Goal: Information Seeking & Learning: Learn about a topic

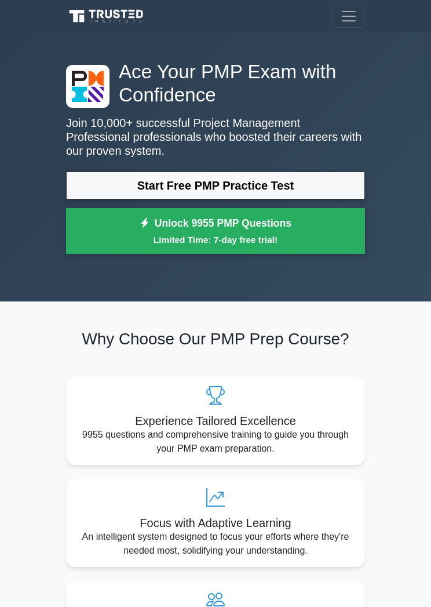
click at [330, 183] on link "Start Free PMP Practice Test" at bounding box center [215, 185] width 299 height 28
click at [320, 182] on link "Start Free PMP Practice Test" at bounding box center [215, 185] width 299 height 28
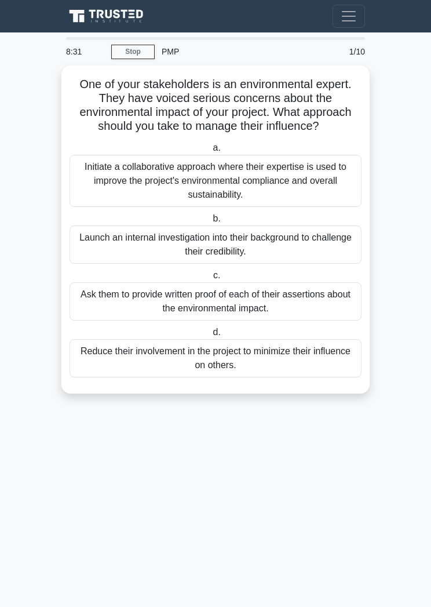
click at [283, 188] on div "Initiate a collaborative approach where their expertise is used to improve the …" at bounding box center [216, 181] width 292 height 52
click at [210, 152] on input "a. Initiate a collaborative approach where their expertise is used to improve t…" at bounding box center [210, 148] width 0 height 8
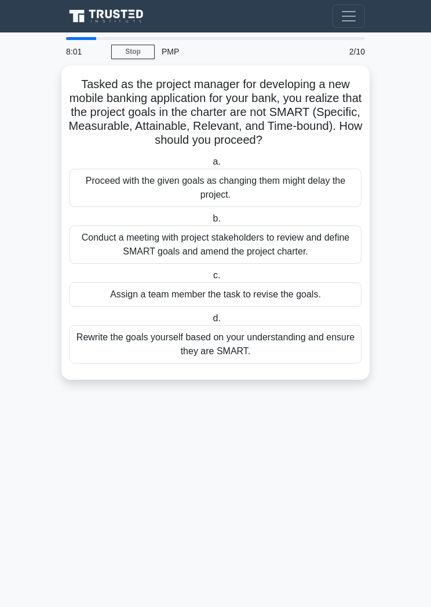
click at [261, 257] on div "Conduct a meeting with project stakeholders to review and define SMART goals an…" at bounding box center [216, 244] width 292 height 38
click at [210, 222] on input "b. Conduct a meeting with project stakeholders to review and define SMART goals…" at bounding box center [210, 219] width 0 height 8
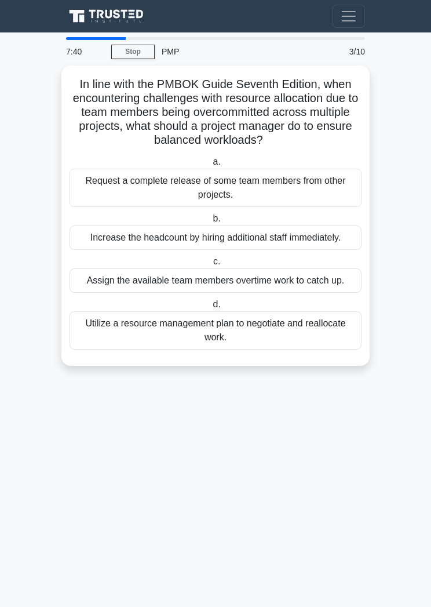
click at [274, 349] on div "Utilize a resource management plan to negotiate and reallocate work." at bounding box center [216, 330] width 292 height 38
click at [210, 308] on input "d. Utilize a resource management plan to negotiate and reallocate work." at bounding box center [210, 305] width 0 height 8
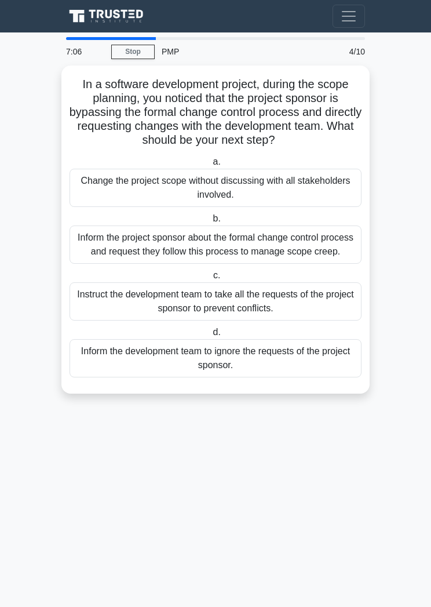
click at [304, 264] on div "Inform the project sponsor about the formal change control process and request …" at bounding box center [216, 244] width 292 height 38
click at [210, 222] on input "b. Inform the project sponsor about the formal change control process and reque…" at bounding box center [210, 219] width 0 height 8
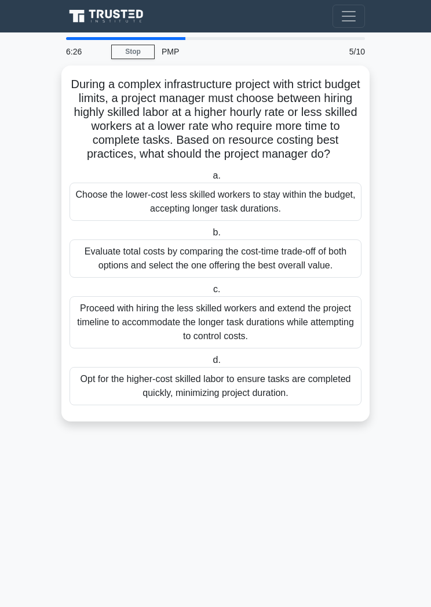
click at [312, 277] on div "Evaluate total costs by comparing the cost-time trade-off of both options and s…" at bounding box center [216, 258] width 292 height 38
click at [210, 236] on input "b. Evaluate total costs by comparing the cost-time trade-off of both options an…" at bounding box center [210, 233] width 0 height 8
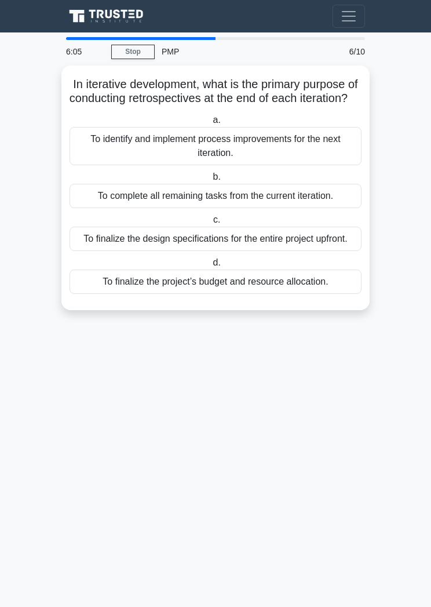
click at [275, 160] on div "To identify and implement process improvements for the next iteration." at bounding box center [216, 146] width 292 height 38
click at [210, 124] on input "a. To identify and implement process improvements for the next iteration." at bounding box center [210, 120] width 0 height 8
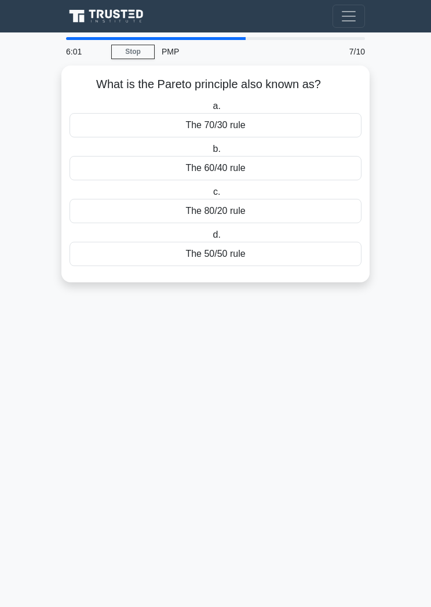
click at [280, 209] on div "The 80/20 rule" at bounding box center [216, 211] width 292 height 24
click at [211, 196] on input "c. The 80/20 rule" at bounding box center [211, 192] width 0 height 8
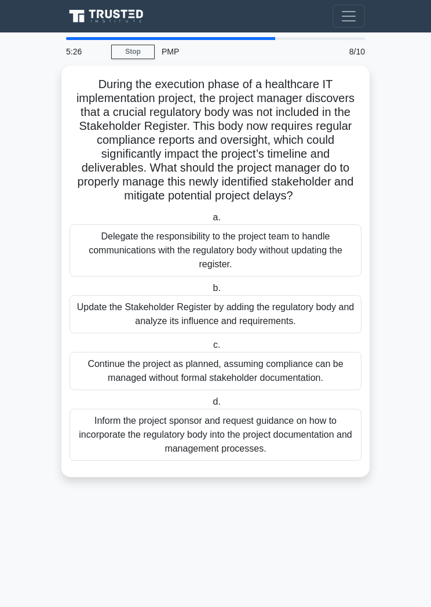
click at [313, 333] on div "Update the Stakeholder Register by adding the regulatory body and analyze its i…" at bounding box center [216, 314] width 292 height 38
click at [210, 292] on input "b. Update the Stakeholder Register by adding the regulatory body and analyze it…" at bounding box center [210, 288] width 0 height 8
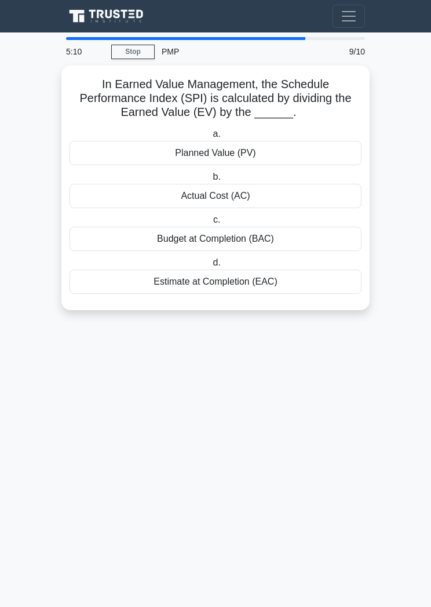
click at [257, 157] on div "Planned Value (PV)" at bounding box center [216, 153] width 292 height 24
click at [210, 138] on input "a. Planned Value (PV)" at bounding box center [210, 134] width 0 height 8
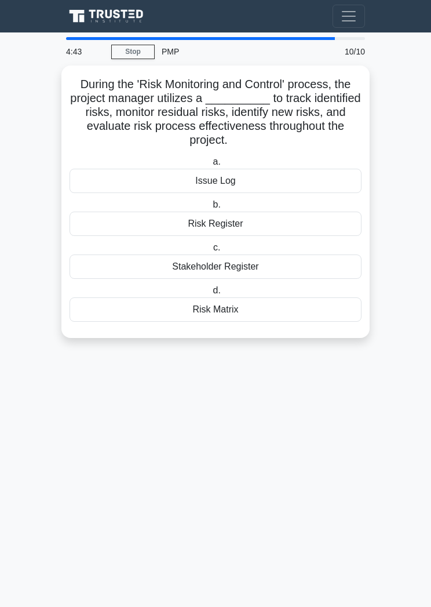
click at [257, 224] on div "Risk Register" at bounding box center [216, 223] width 292 height 24
click at [210, 209] on input "b. Risk Register" at bounding box center [210, 205] width 0 height 8
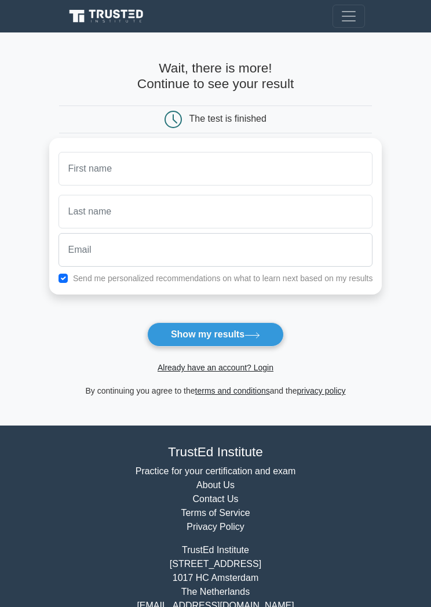
click at [268, 335] on button "Show my results" at bounding box center [215, 334] width 137 height 24
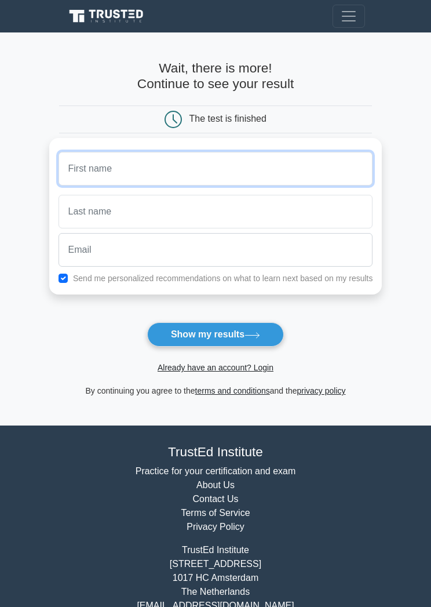
click at [117, 163] on input "text" at bounding box center [216, 169] width 315 height 34
type input "Rash"
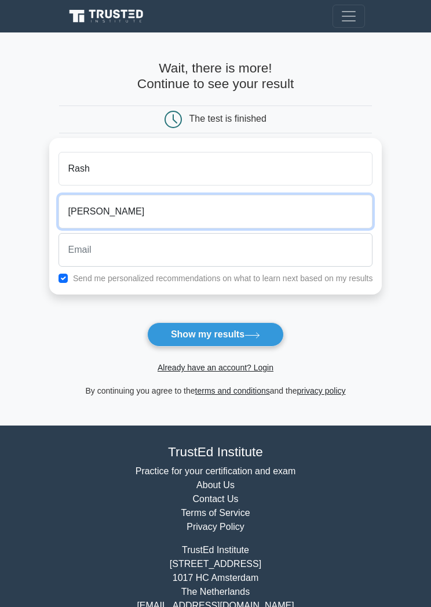
type input "Yan"
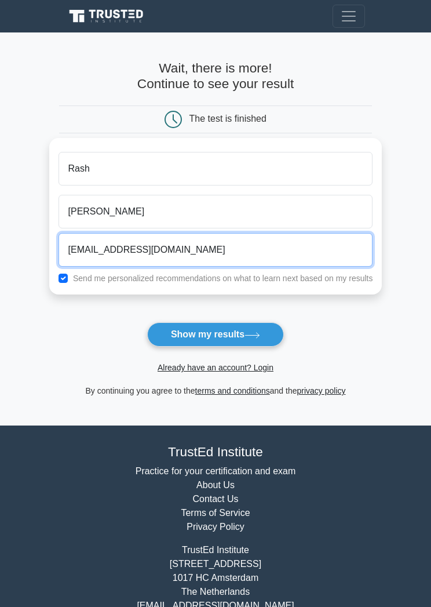
type input "doubley2009@hexmail.com"
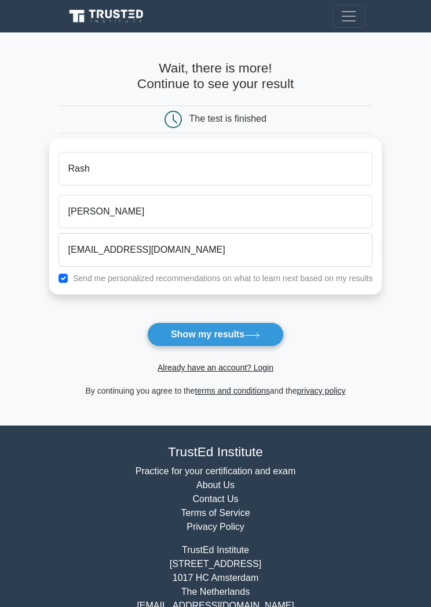
click at [253, 333] on icon at bounding box center [252, 335] width 16 height 6
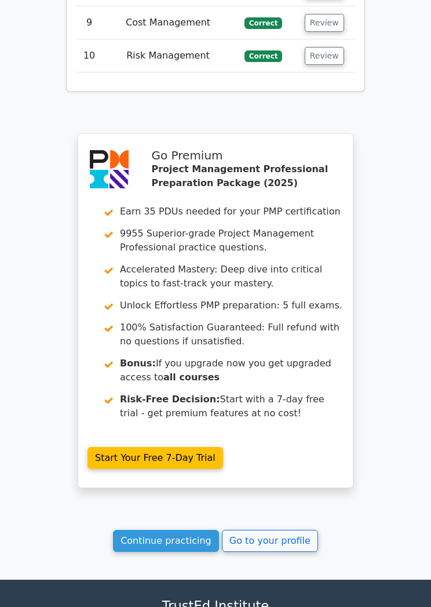
scroll to position [2460, 0]
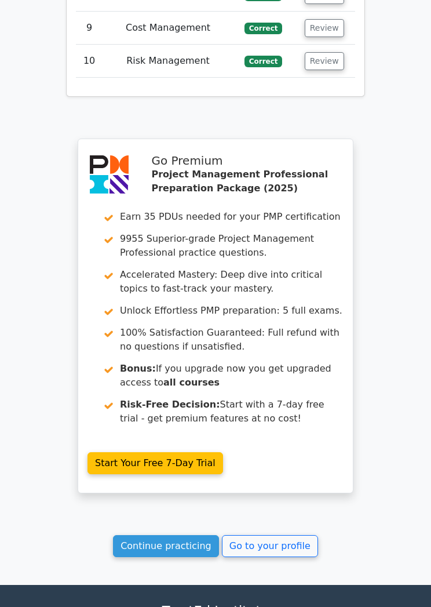
click at [191, 535] on link "Continue practicing" at bounding box center [166, 546] width 106 height 22
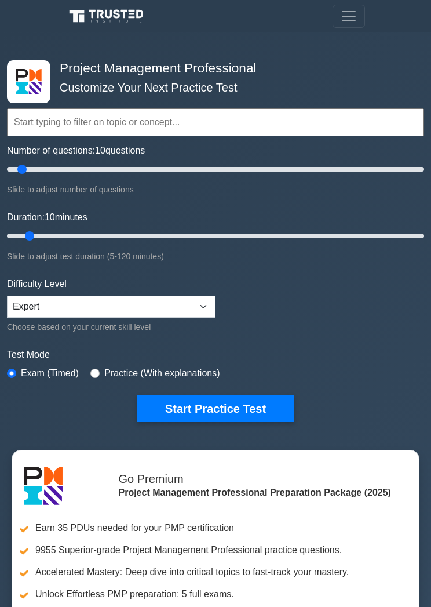
type input "120"
click at [254, 170] on input "Number of questions: 10 questions" at bounding box center [215, 169] width 417 height 14
click at [206, 308] on select "Beginner Intermediate Expert" at bounding box center [111, 306] width 209 height 22
click at [250, 238] on input "Duration: 10 minutes" at bounding box center [215, 236] width 417 height 14
click at [231, 232] on input "Duration: 70 minutes" at bounding box center [215, 236] width 417 height 14
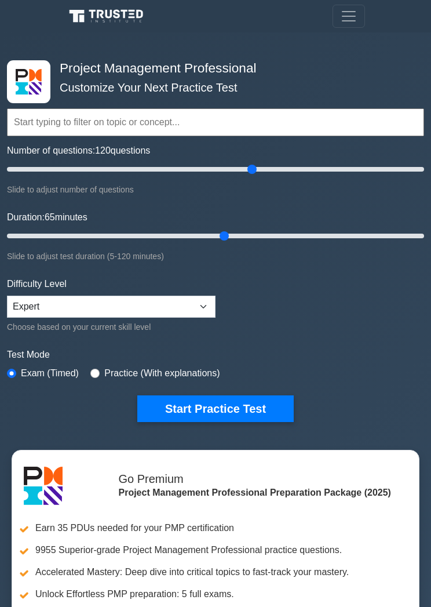
type input "60"
click at [211, 235] on input "Duration: 65 minutes" at bounding box center [215, 236] width 417 height 14
click at [209, 125] on input "text" at bounding box center [215, 122] width 417 height 28
click at [156, 120] on input "text" at bounding box center [215, 122] width 417 height 28
type input "People"
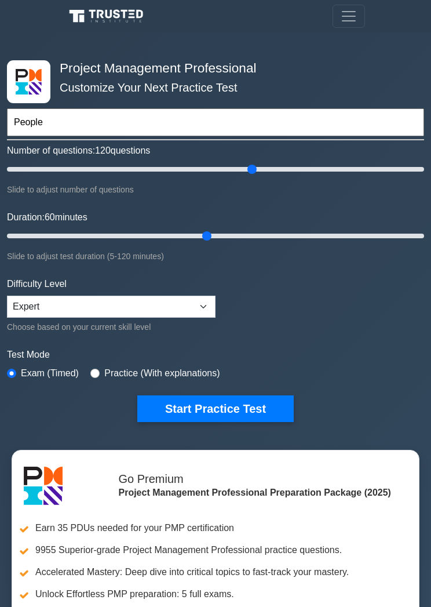
click at [141, 116] on input "People" at bounding box center [215, 122] width 417 height 28
click at [130, 119] on input "People" at bounding box center [215, 122] width 417 height 28
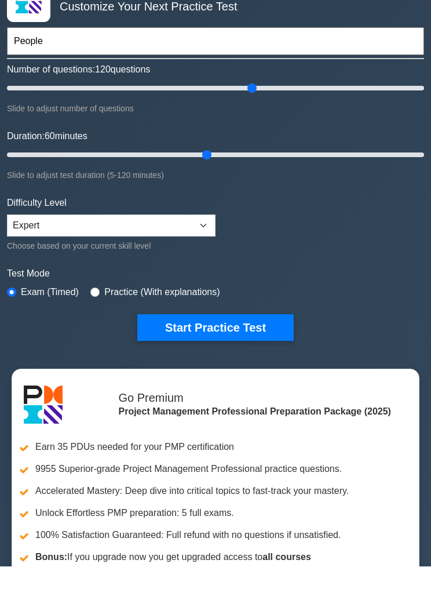
scroll to position [41, 0]
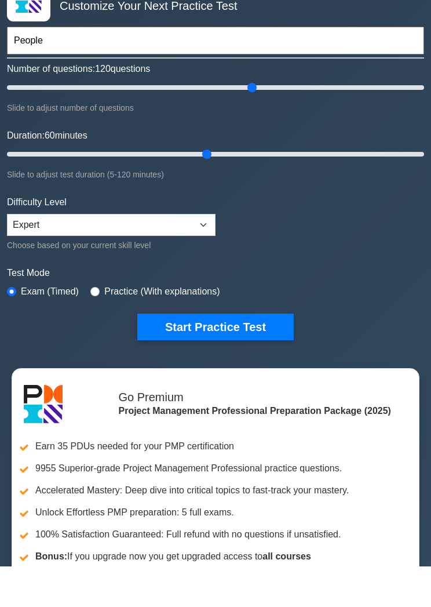
type input "115"
type input "People"
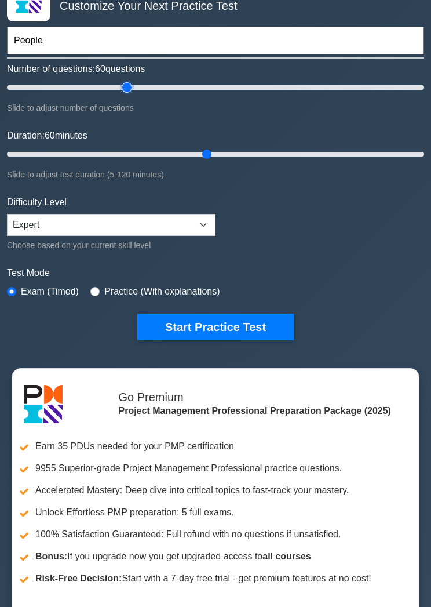
type input "60"
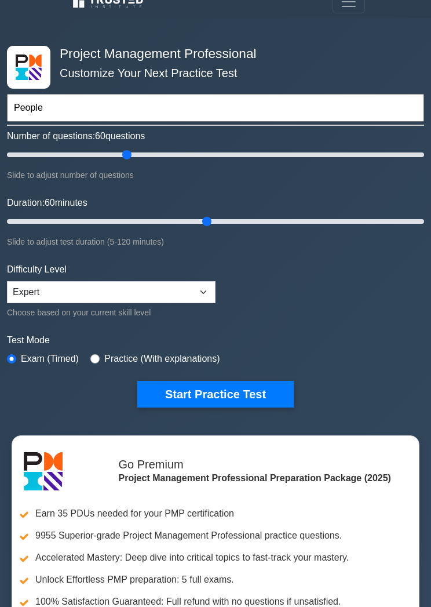
click at [148, 107] on input "People" at bounding box center [215, 108] width 417 height 28
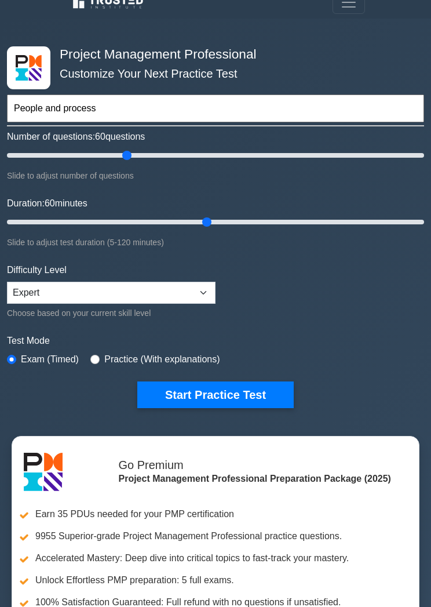
type input "People and process"
click at [100, 357] on input "radio" at bounding box center [94, 359] width 9 height 9
radio input "true"
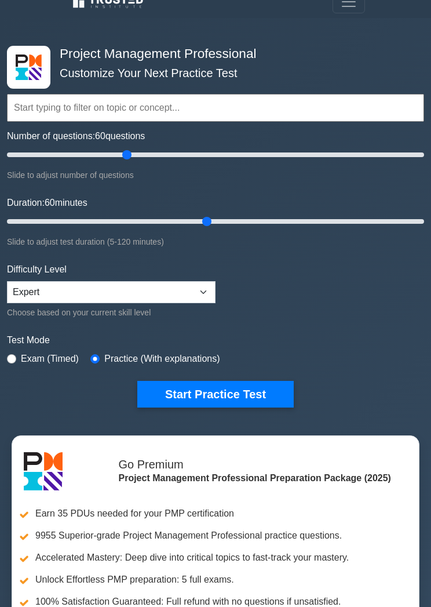
click at [237, 394] on button "Start Practice Test" at bounding box center [215, 394] width 156 height 27
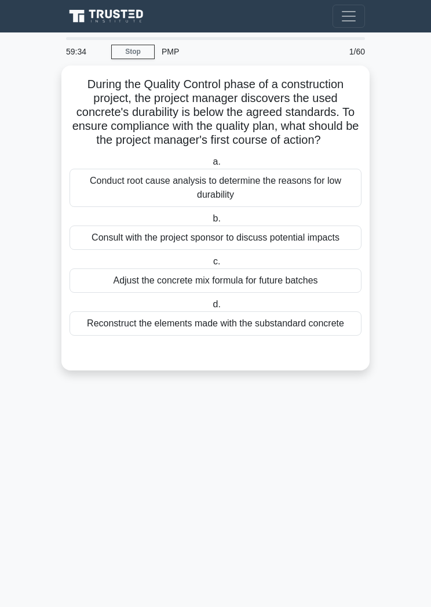
click at [280, 200] on div "Conduct root cause analysis to determine the reasons for low durability" at bounding box center [216, 188] width 292 height 38
click at [210, 166] on input "a. Conduct root cause analysis to determine the reasons for low durability" at bounding box center [210, 162] width 0 height 8
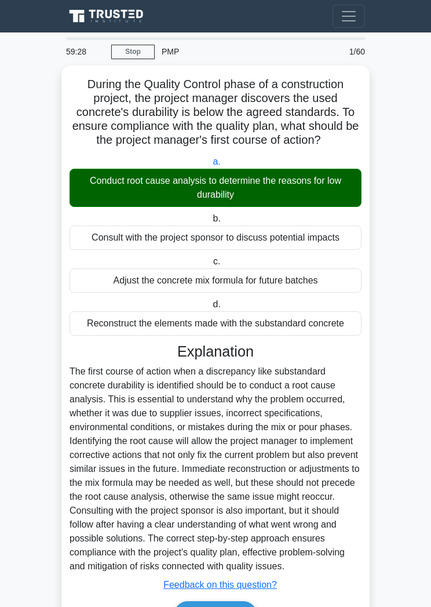
click at [345, 448] on div at bounding box center [216, 468] width 292 height 209
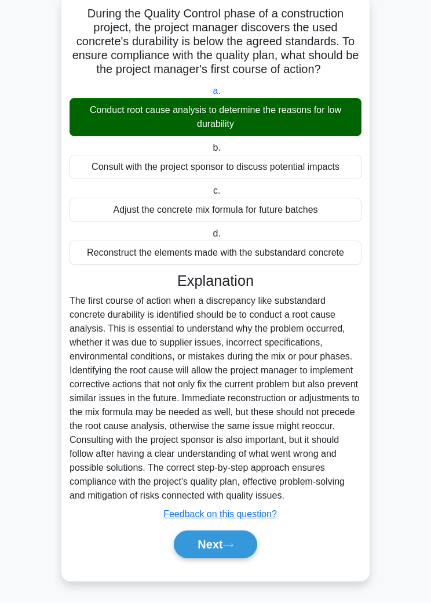
scroll to position [117, 0]
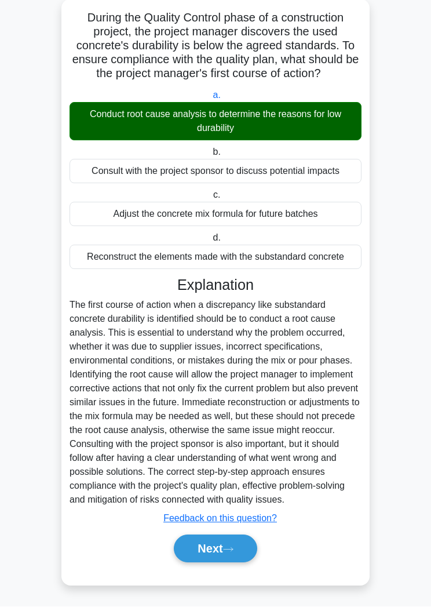
click at [229, 553] on icon at bounding box center [228, 549] width 10 height 6
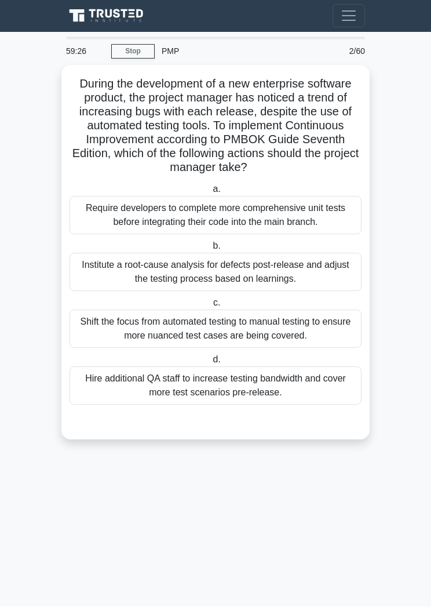
scroll to position [0, 0]
click at [312, 286] on div "Institute a root-cause analysis for defects post-release and adjust the testing…" at bounding box center [216, 272] width 292 height 38
click at [210, 250] on input "b. Institute a root-cause analysis for defects post-release and adjust the test…" at bounding box center [210, 247] width 0 height 8
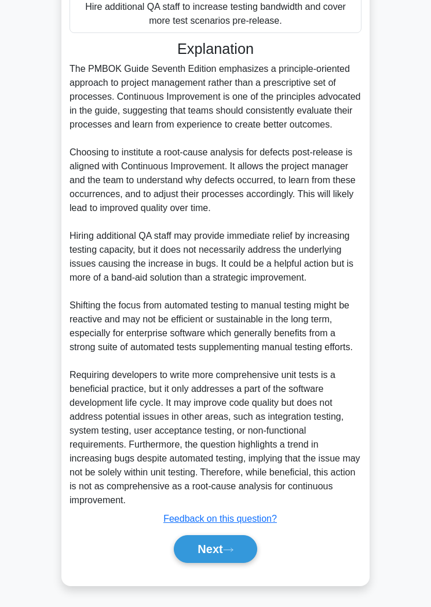
scroll to position [437, 0]
click at [237, 560] on button "Next" at bounding box center [215, 549] width 83 height 28
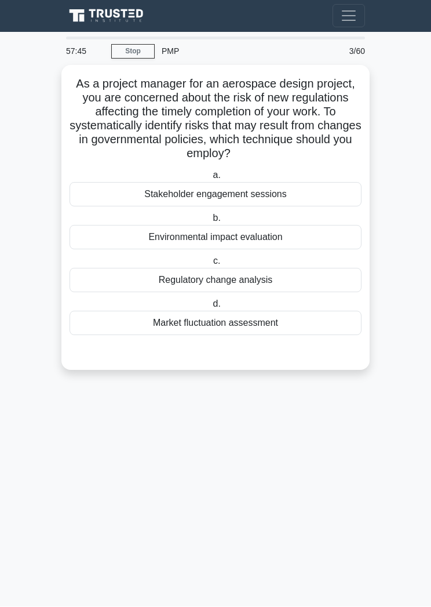
click at [289, 282] on div "Regulatory change analysis" at bounding box center [216, 280] width 292 height 24
click at [211, 265] on input "c. Regulatory change analysis" at bounding box center [211, 262] width 0 height 8
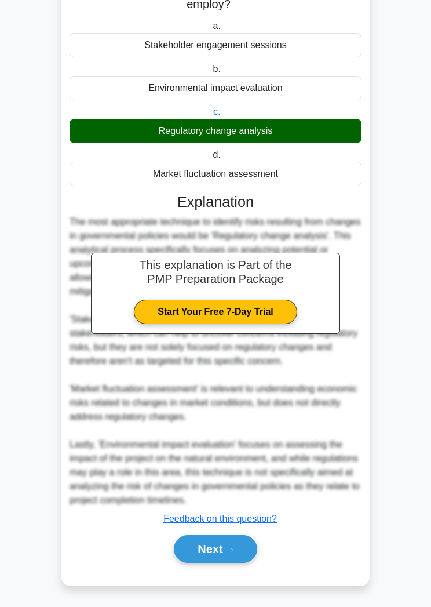
scroll to position [159, 0]
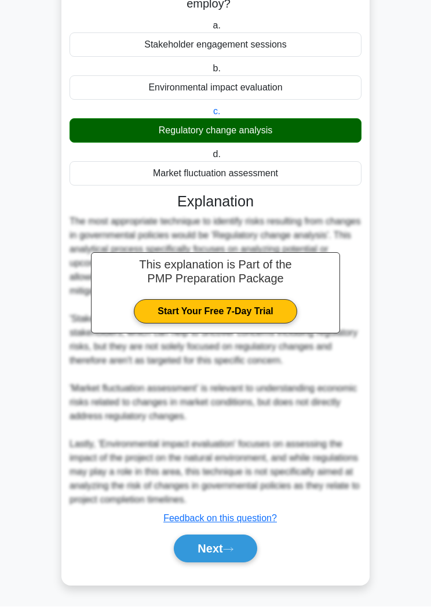
click at [230, 553] on icon at bounding box center [228, 549] width 10 height 6
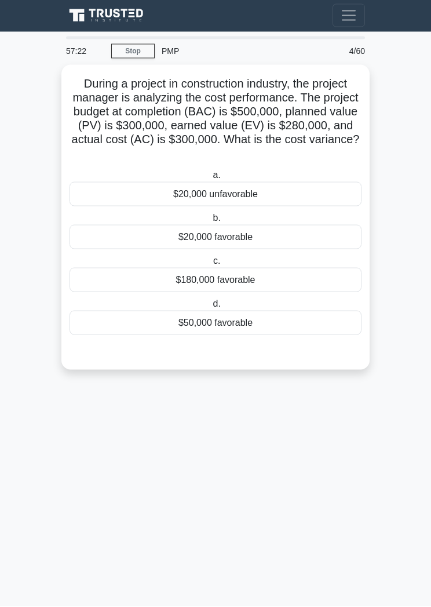
scroll to position [0, 0]
click at [257, 207] on div "$20,000 unfavorable" at bounding box center [216, 194] width 292 height 24
click at [210, 180] on input "a. $20,000 unfavorable" at bounding box center [210, 176] width 0 height 8
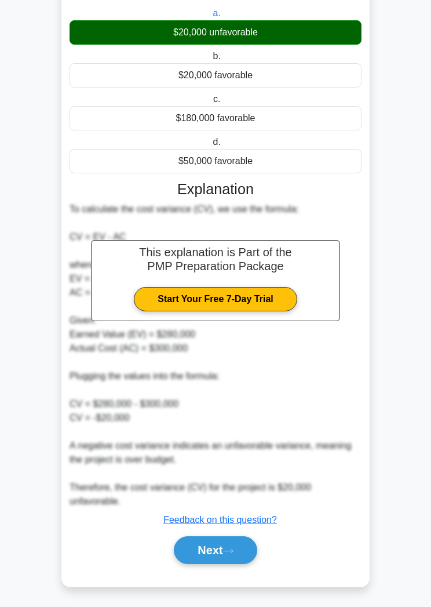
scroll to position [159, 0]
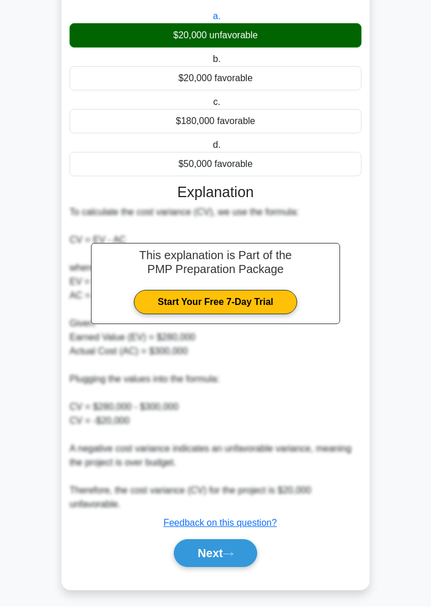
click at [226, 564] on button "Next" at bounding box center [215, 553] width 83 height 28
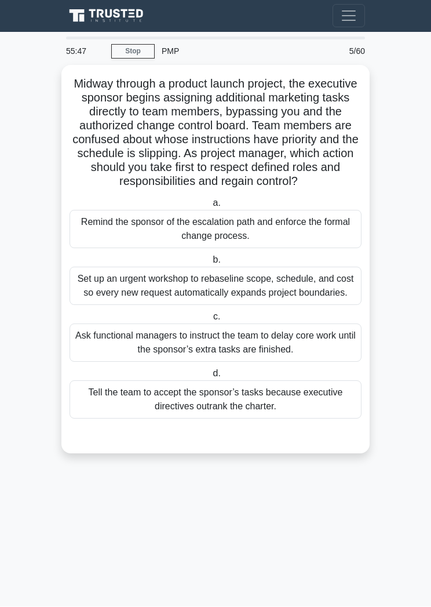
click at [296, 243] on div "Remind the sponsor of the escalation path and enforce the formal change process." at bounding box center [216, 229] width 292 height 38
click at [210, 207] on input "a. Remind the sponsor of the escalation path and enforce the formal change proc…" at bounding box center [210, 204] width 0 height 8
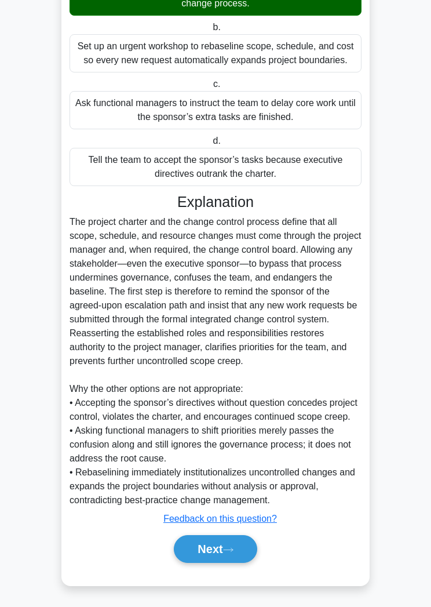
scroll to position [270, 0]
click at [231, 563] on button "Next" at bounding box center [215, 549] width 83 height 28
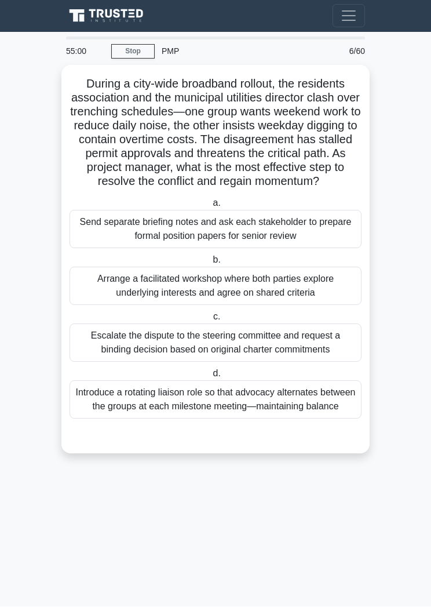
click at [300, 305] on div "Arrange a facilitated workshop where both parties explore underlying interests …" at bounding box center [216, 286] width 292 height 38
click at [210, 264] on input "b. Arrange a facilitated workshop where both parties explore underlying interes…" at bounding box center [210, 261] width 0 height 8
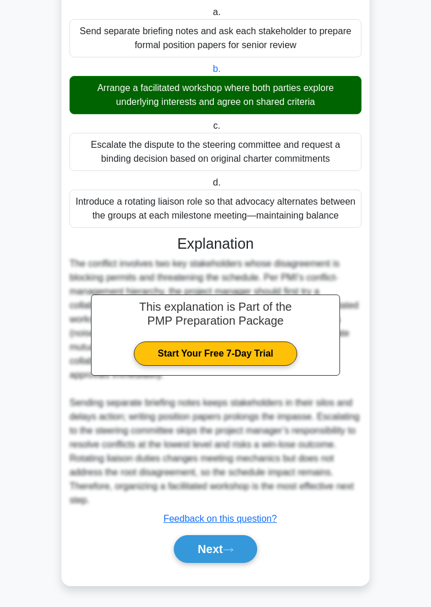
scroll to position [242, 0]
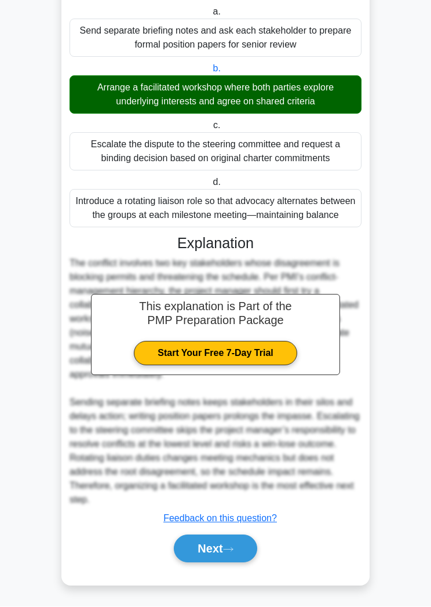
click at [226, 563] on button "Next" at bounding box center [215, 549] width 83 height 28
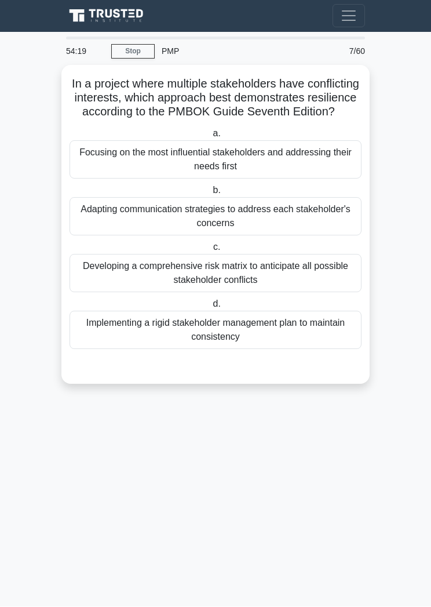
click at [298, 231] on div "Adapting communication strategies to address each stakeholder's concerns" at bounding box center [216, 217] width 292 height 38
click at [210, 195] on input "b. Adapting communication strategies to address each stakeholder's concerns" at bounding box center [210, 191] width 0 height 8
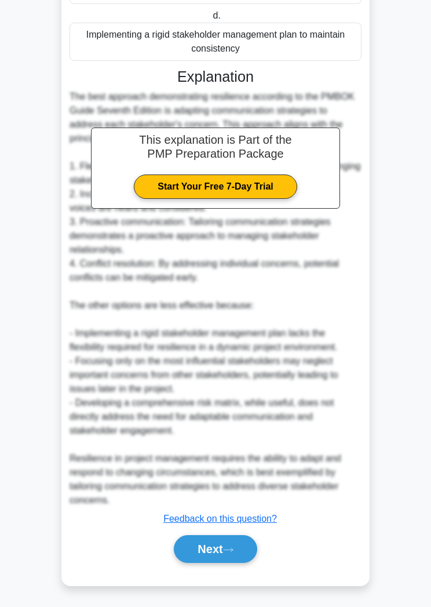
scroll to position [298, 0]
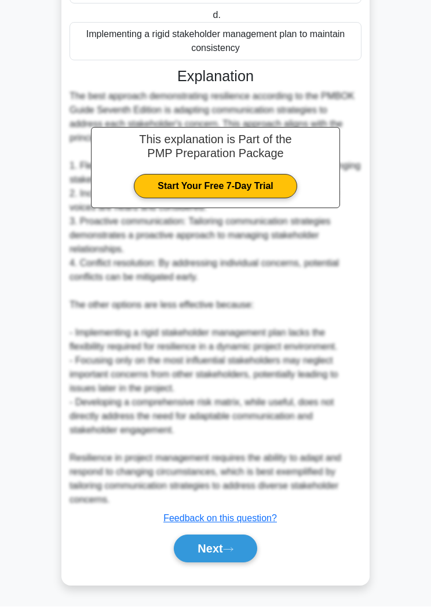
click at [226, 563] on button "Next" at bounding box center [215, 549] width 83 height 28
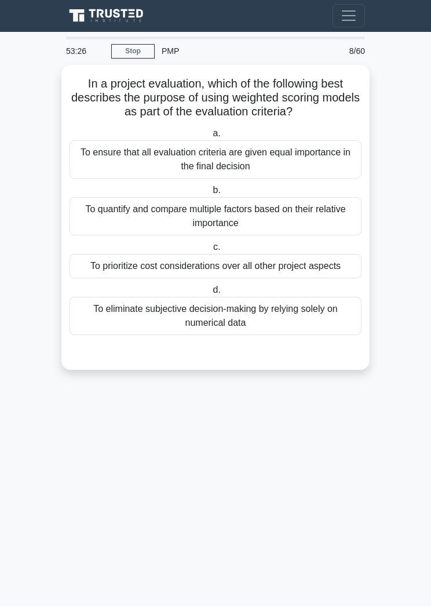
click at [301, 236] on div "To quantify and compare multiple factors based on their relative importance" at bounding box center [216, 217] width 292 height 38
click at [210, 195] on input "b. To quantify and compare multiple factors based on their relative importance" at bounding box center [210, 191] width 0 height 8
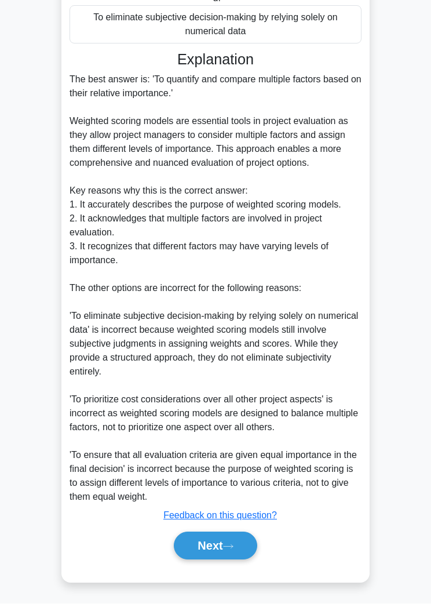
scroll to position [339, 0]
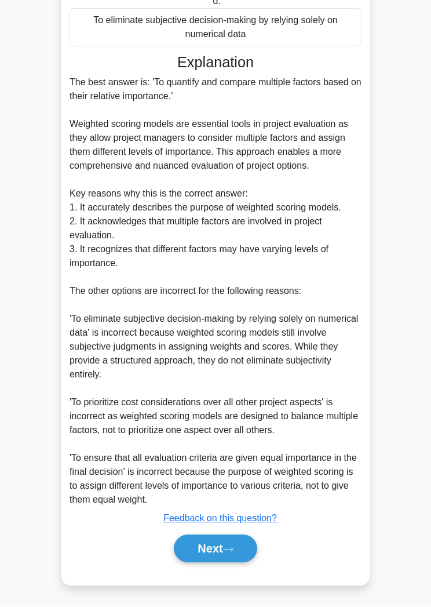
click at [230, 558] on button "Next" at bounding box center [215, 549] width 83 height 28
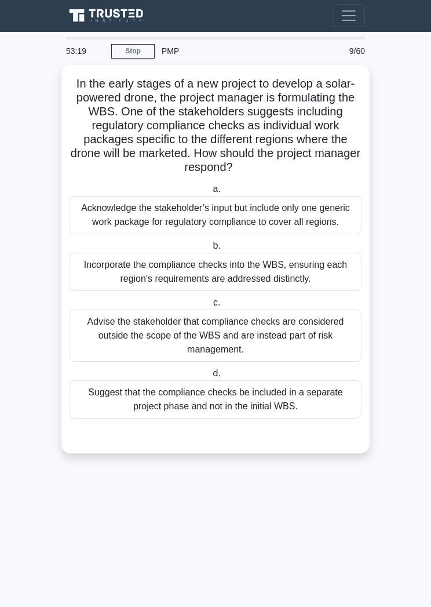
scroll to position [0, 0]
click at [292, 291] on div "Incorporate the compliance checks into the WBS, ensuring each region's requirem…" at bounding box center [216, 272] width 292 height 38
click at [210, 250] on input "b. Incorporate the compliance checks into the WBS, ensuring each region's requi…" at bounding box center [210, 247] width 0 height 8
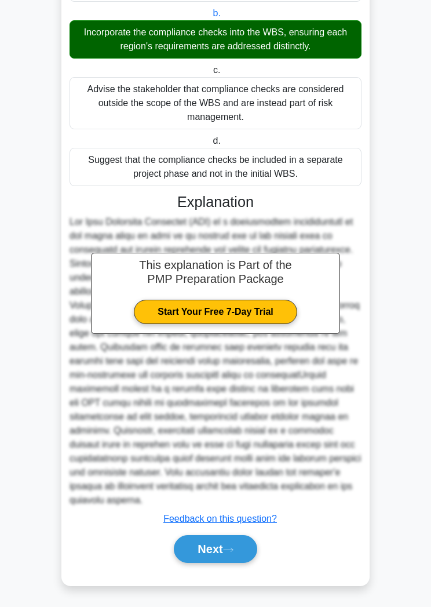
scroll to position [270, 0]
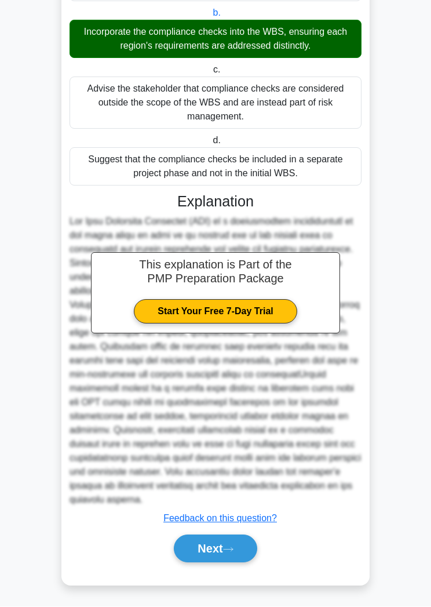
click at [214, 563] on button "Next" at bounding box center [215, 549] width 83 height 28
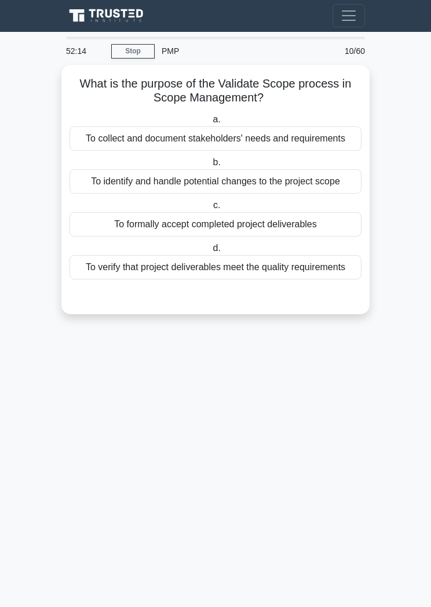
scroll to position [0, 0]
click at [290, 280] on div "To verify that project deliverables meet the quality requirements" at bounding box center [216, 267] width 292 height 24
click at [210, 253] on input "d. To verify that project deliverables meet the quality requirements" at bounding box center [210, 249] width 0 height 8
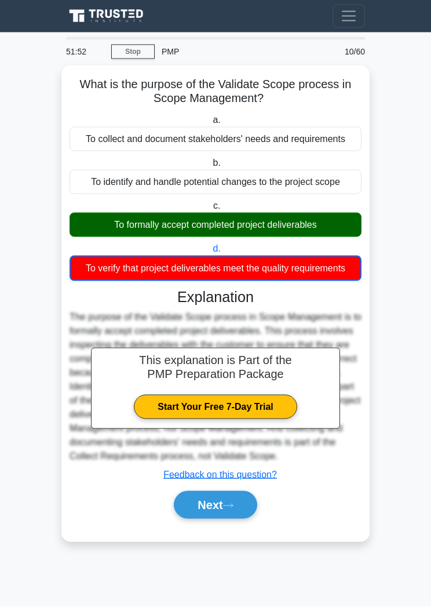
scroll to position [7, 0]
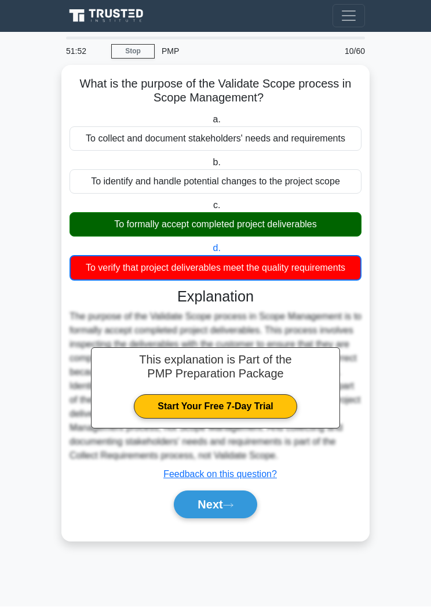
click at [235, 518] on button "Next" at bounding box center [215, 505] width 83 height 28
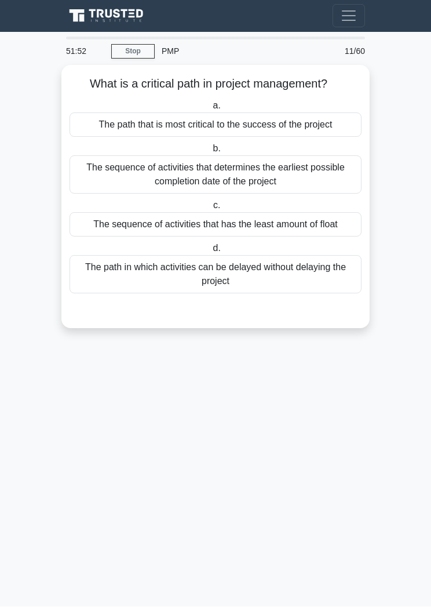
scroll to position [0, 0]
click at [298, 177] on div "The sequence of activities that determines the earliest possible completion dat…" at bounding box center [216, 175] width 292 height 38
click at [210, 153] on input "b. The sequence of activities that determines the earliest possible completion …" at bounding box center [210, 149] width 0 height 8
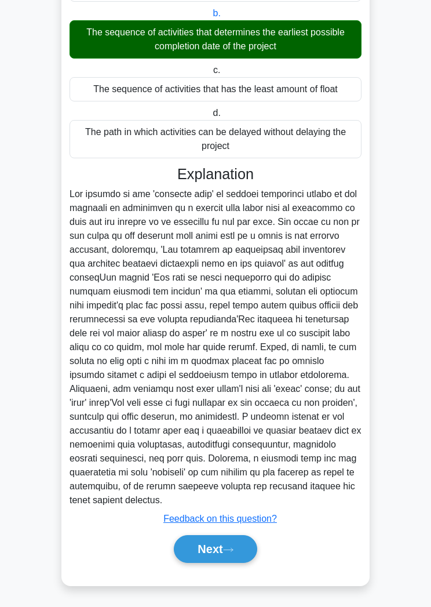
scroll to position [159, 0]
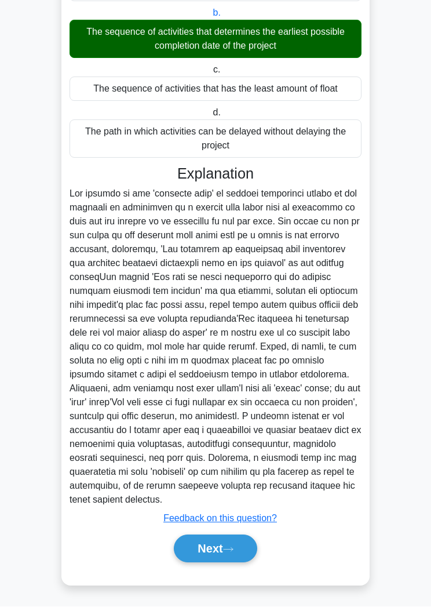
click at [219, 563] on button "Next" at bounding box center [215, 549] width 83 height 28
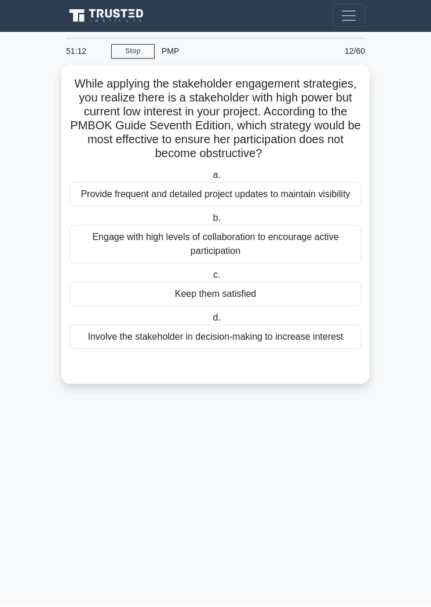
click at [262, 306] on div "Keep them satisfied" at bounding box center [216, 294] width 292 height 24
click at [211, 279] on input "c. Keep them satisfied" at bounding box center [211, 276] width 0 height 8
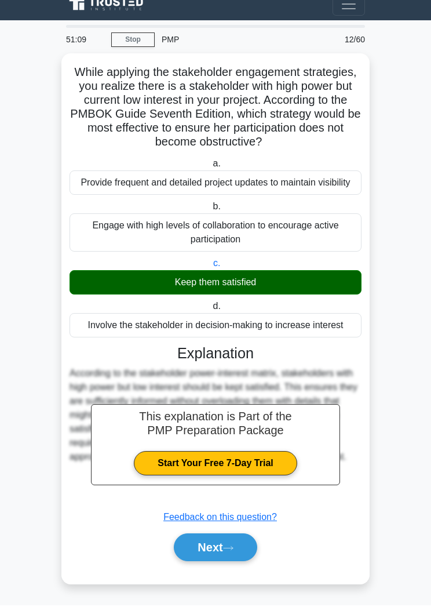
scroll to position [34, 0]
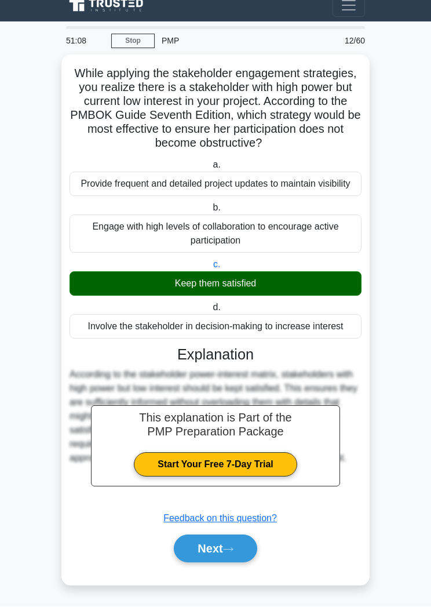
click at [233, 553] on icon at bounding box center [228, 549] width 10 height 6
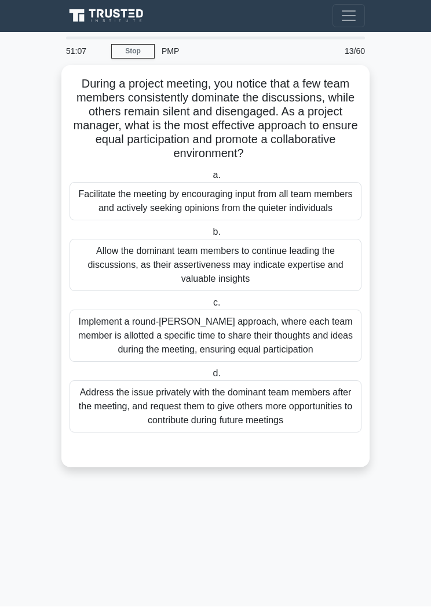
scroll to position [0, 0]
click at [320, 362] on div "Implement a round-robin approach, where each team member is allotted a specific…" at bounding box center [216, 336] width 292 height 52
click at [211, 307] on input "c. Implement a round-robin approach, where each team member is allotted a speci…" at bounding box center [211, 304] width 0 height 8
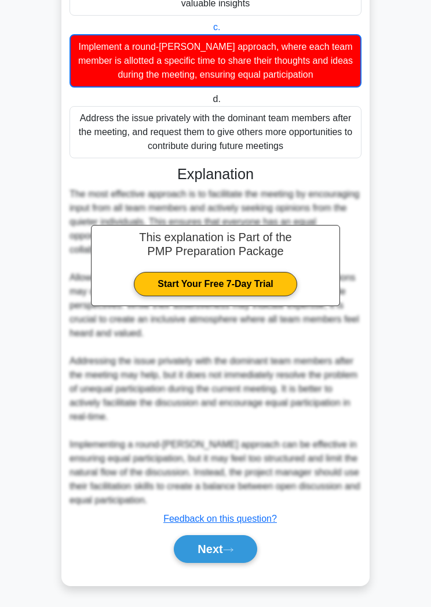
scroll to position [299, 0]
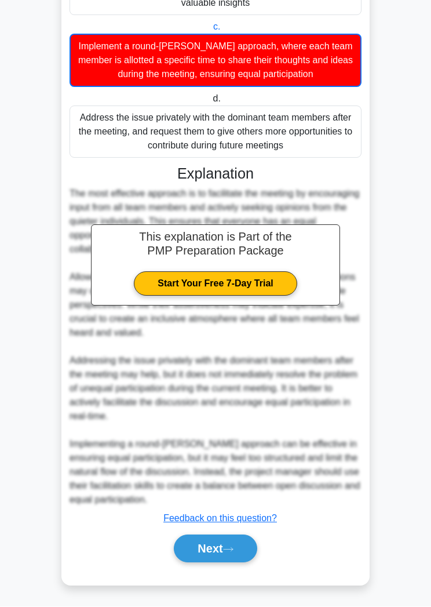
click at [232, 553] on icon at bounding box center [228, 549] width 10 height 6
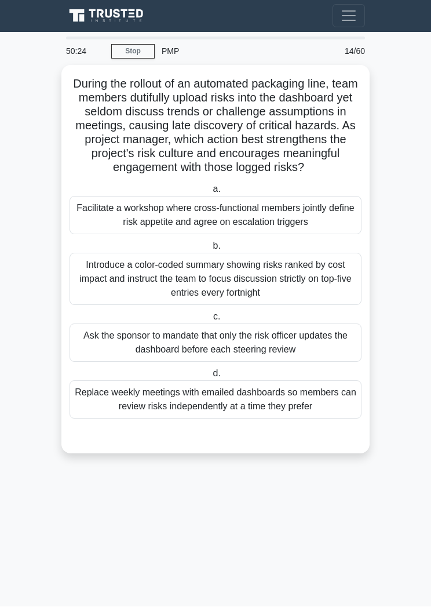
scroll to position [0, 0]
click at [301, 296] on div "Introduce a color-coded summary showing risks ranked by cost impact and instruc…" at bounding box center [216, 279] width 292 height 52
click at [210, 250] on input "b. Introduce a color-coded summary showing risks ranked by cost impact and inst…" at bounding box center [210, 247] width 0 height 8
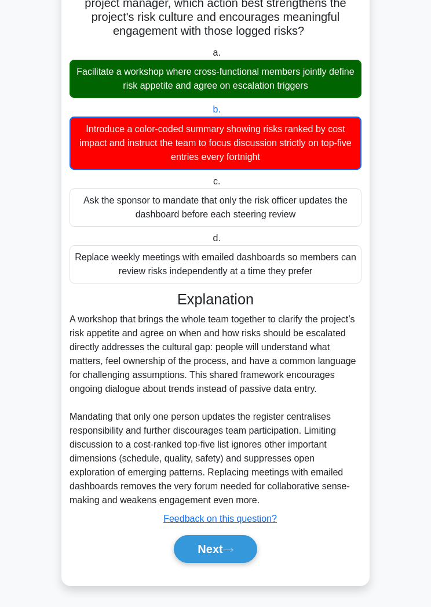
scroll to position [174, 0]
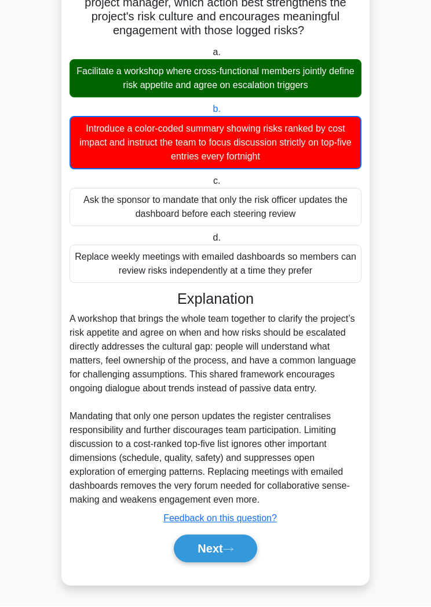
click at [247, 563] on button "Next" at bounding box center [215, 549] width 83 height 28
click at [232, 553] on icon at bounding box center [228, 549] width 10 height 6
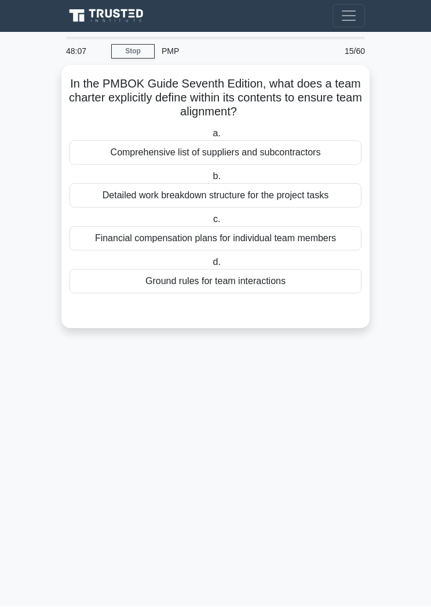
click at [293, 285] on div "Ground rules for team interactions" at bounding box center [216, 281] width 292 height 24
click at [210, 266] on input "d. Ground rules for team interactions" at bounding box center [210, 263] width 0 height 8
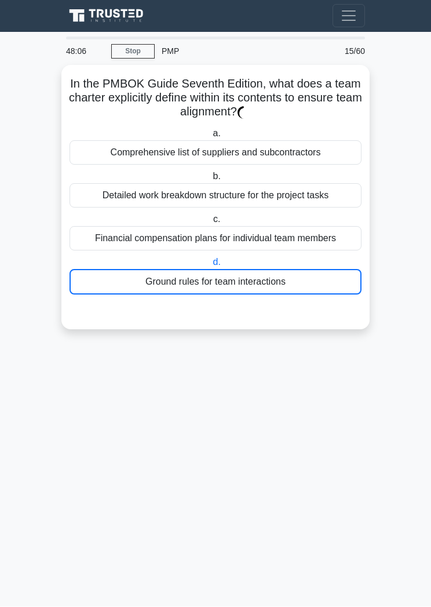
scroll to position [1, 0]
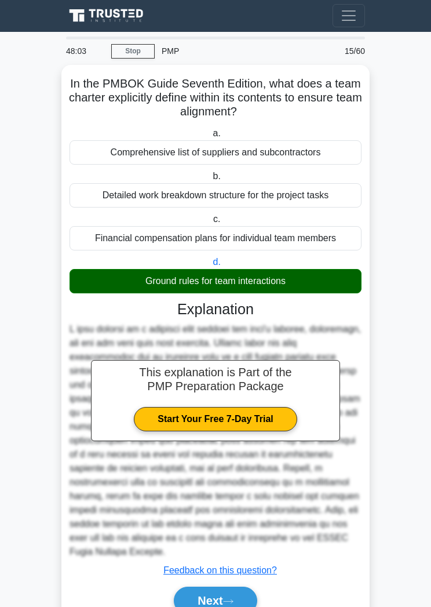
click at [237, 606] on button "Next" at bounding box center [215, 600] width 83 height 28
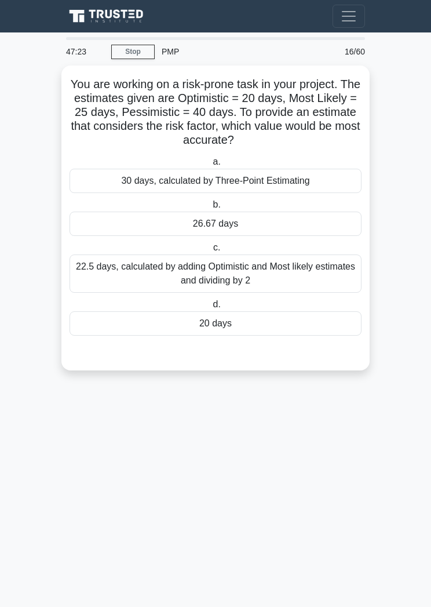
scroll to position [14, 0]
click at [262, 218] on div "26.67 days" at bounding box center [216, 223] width 292 height 24
click at [210, 209] on input "b. 26.67 days" at bounding box center [210, 205] width 0 height 8
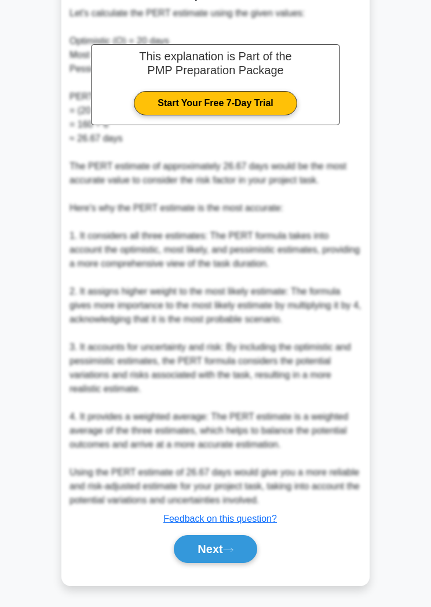
scroll to position [423, 0]
click at [233, 553] on icon at bounding box center [228, 549] width 10 height 6
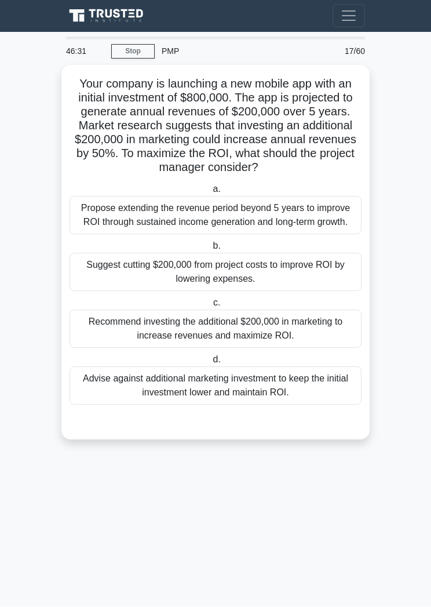
scroll to position [0, 0]
click at [309, 348] on div "Recommend investing the additional $200,000 in marketing to increase revenues a…" at bounding box center [216, 329] width 292 height 38
click at [211, 307] on input "c. Recommend investing the additional $200,000 in marketing to increase revenue…" at bounding box center [211, 304] width 0 height 8
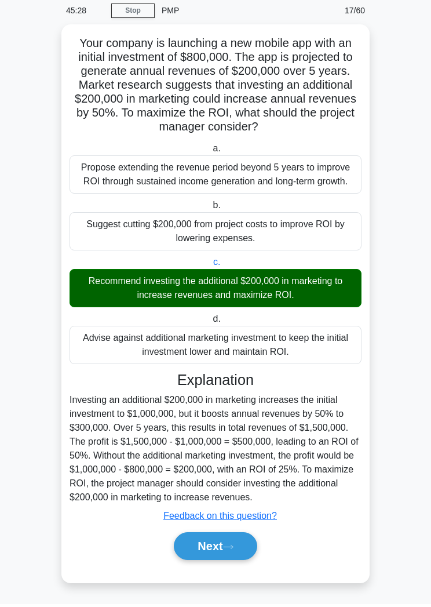
scroll to position [61, 0]
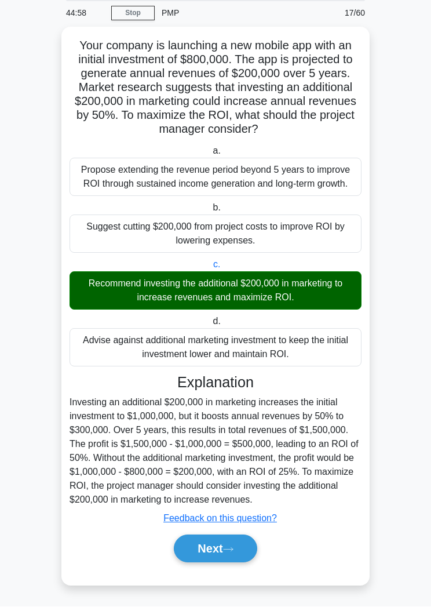
click at [238, 563] on button "Next" at bounding box center [215, 549] width 83 height 28
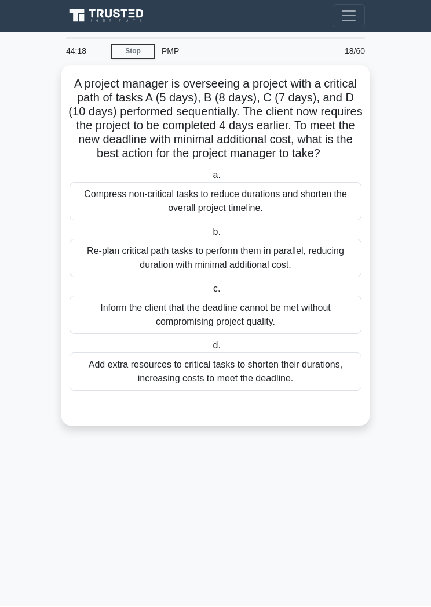
click at [319, 273] on div "Re-plan critical path tasks to perform them in parallel, reducing duration with…" at bounding box center [216, 258] width 292 height 38
click at [210, 236] on input "b. Re-plan critical path tasks to perform them in parallel, reducing duration w…" at bounding box center [210, 233] width 0 height 8
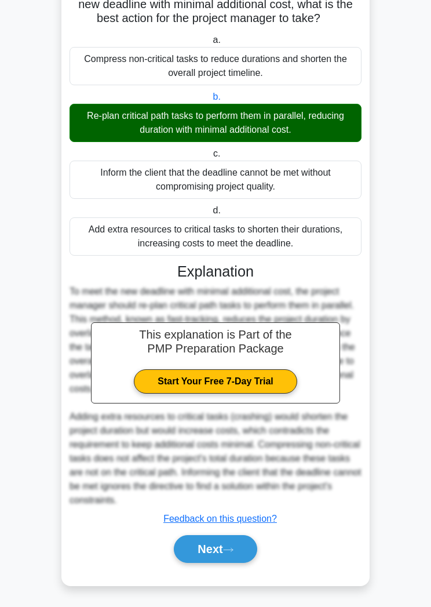
scroll to position [145, 0]
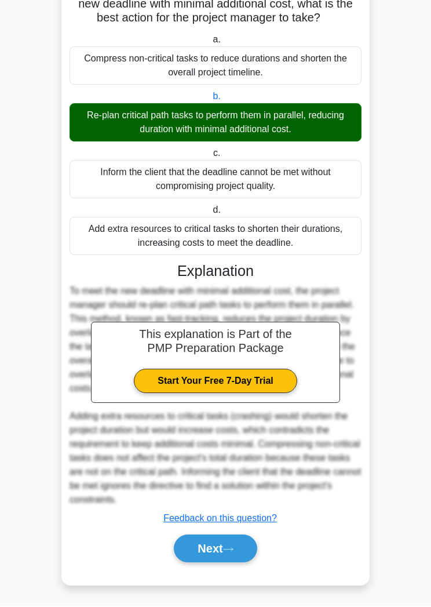
click at [239, 563] on button "Next" at bounding box center [215, 549] width 83 height 28
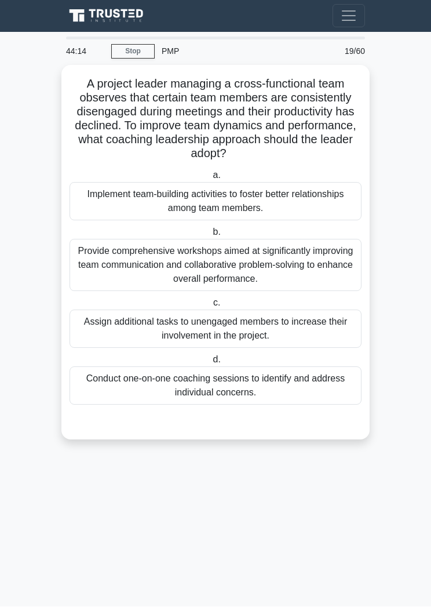
scroll to position [0, 0]
click at [311, 198] on div "Implement team-building activities to foster better relationships among team me…" at bounding box center [216, 201] width 292 height 38
click at [210, 180] on input "a. Implement team-building activities to foster better relationships among team…" at bounding box center [210, 176] width 0 height 8
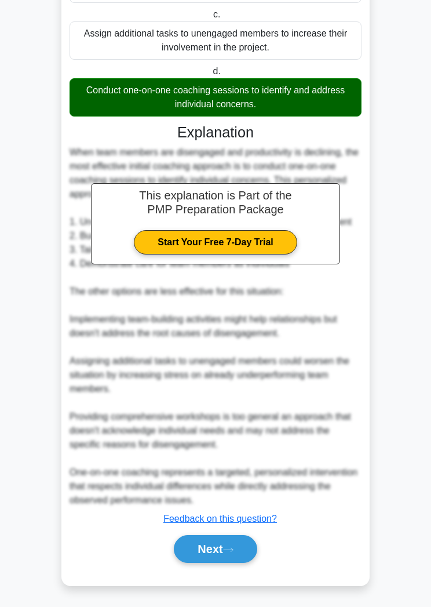
scroll to position [313, 0]
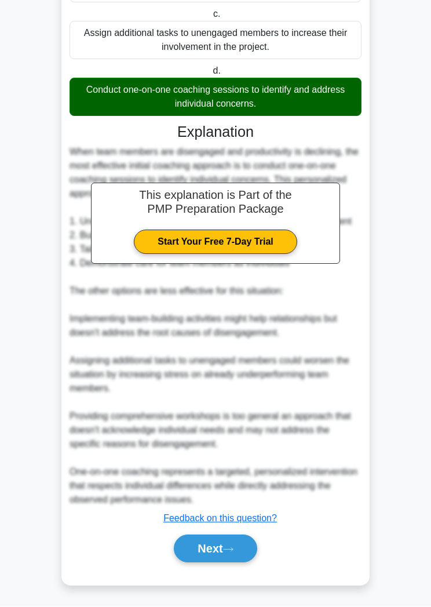
click at [225, 563] on button "Next" at bounding box center [215, 549] width 83 height 28
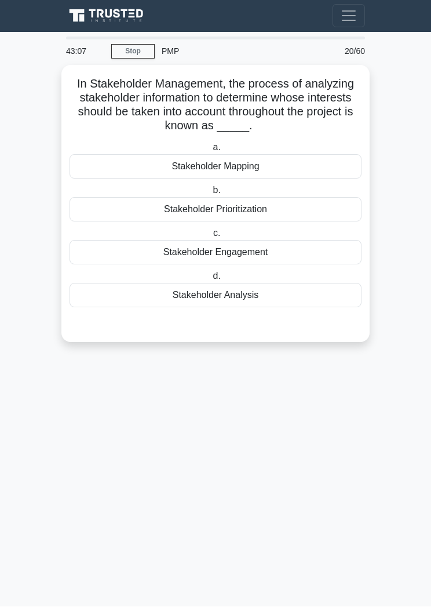
scroll to position [0, 0]
click at [273, 298] on div "Stakeholder Analysis" at bounding box center [216, 295] width 292 height 24
click at [210, 280] on input "d. Stakeholder Analysis" at bounding box center [210, 277] width 0 height 8
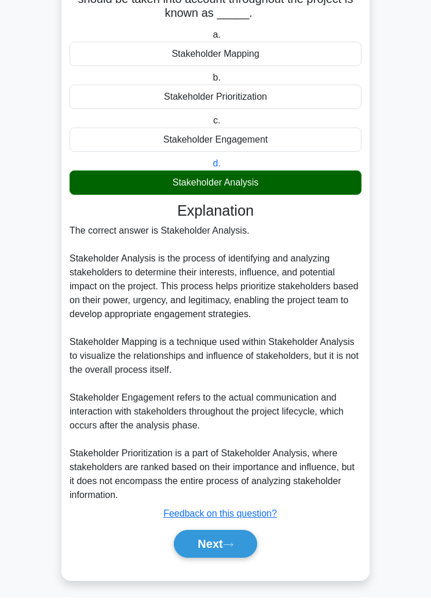
scroll to position [103, 0]
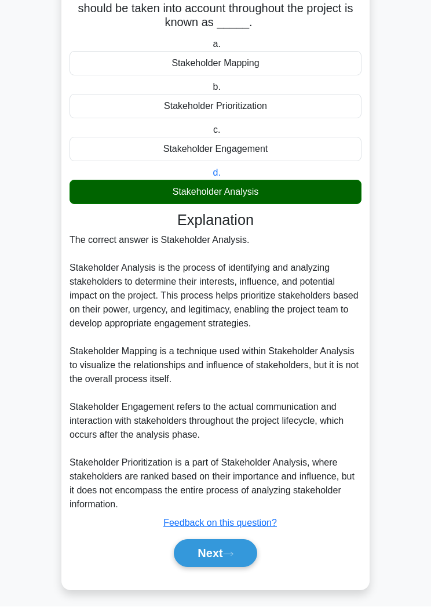
click at [231, 567] on button "Next" at bounding box center [215, 553] width 83 height 28
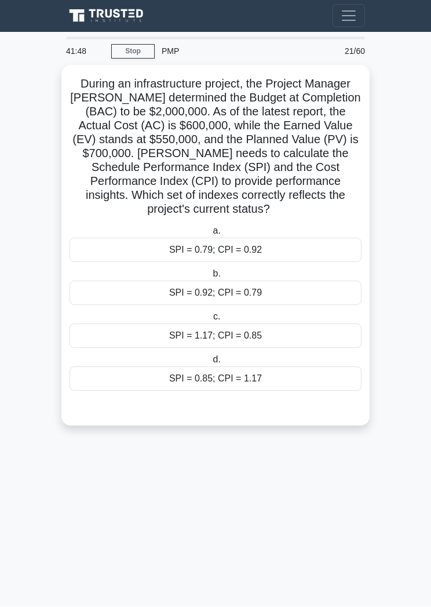
click at [289, 262] on div "SPI = 0.79; CPI = 0.92" at bounding box center [216, 250] width 292 height 24
click at [210, 235] on input "a. SPI = 0.79; CPI = 0.92" at bounding box center [210, 232] width 0 height 8
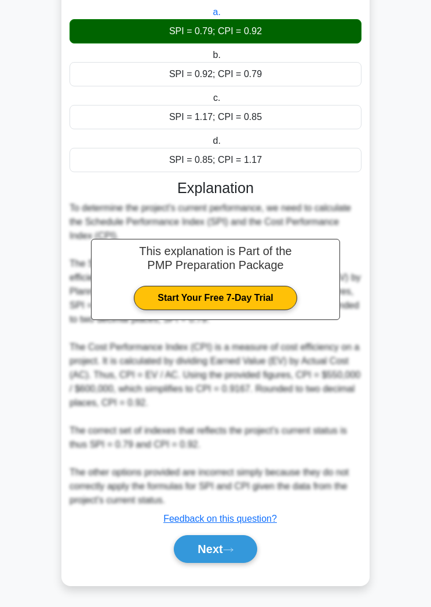
scroll to position [242, 0]
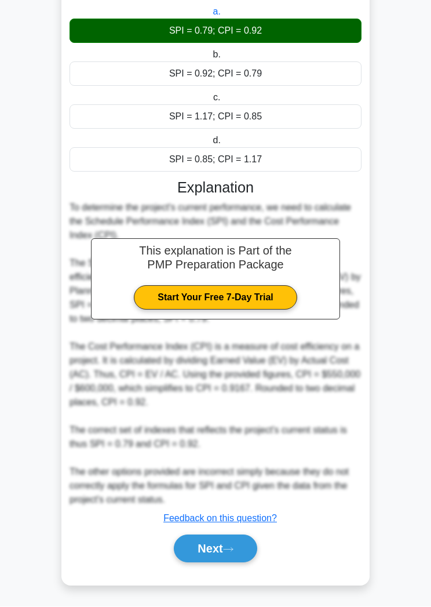
click at [240, 563] on button "Next" at bounding box center [215, 549] width 83 height 28
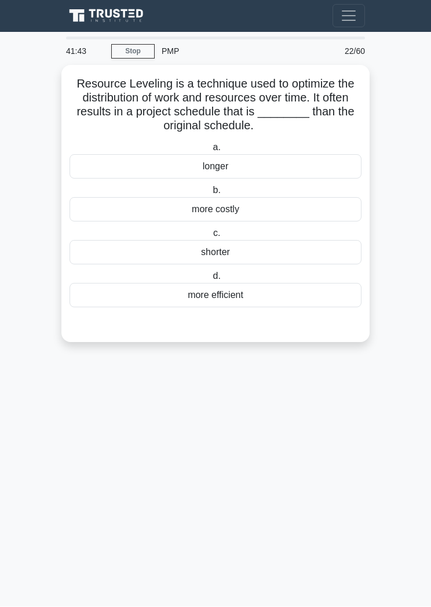
scroll to position [0, 0]
click at [275, 207] on div "more costly" at bounding box center [216, 210] width 292 height 24
click at [210, 195] on input "b. more costly" at bounding box center [210, 191] width 0 height 8
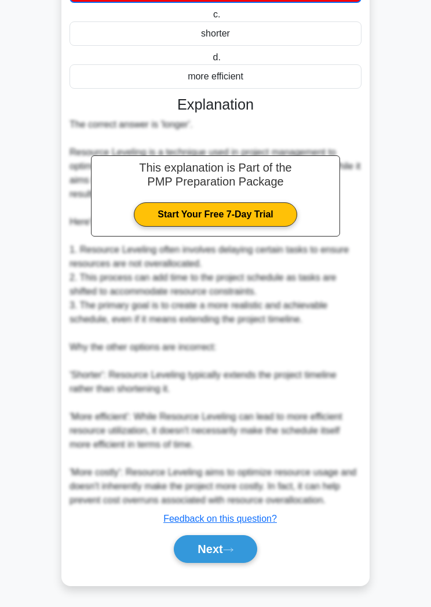
scroll to position [243, 0]
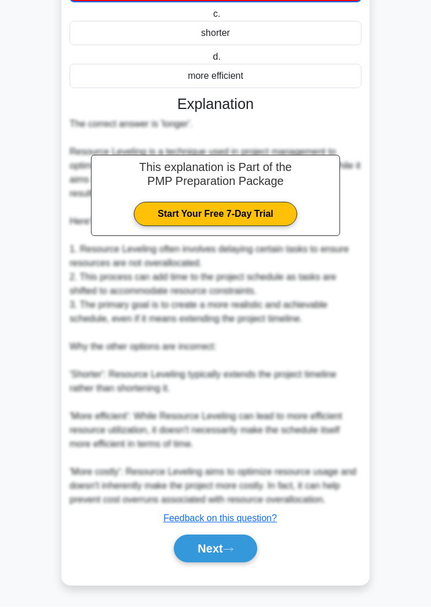
click at [233, 553] on icon at bounding box center [228, 549] width 10 height 6
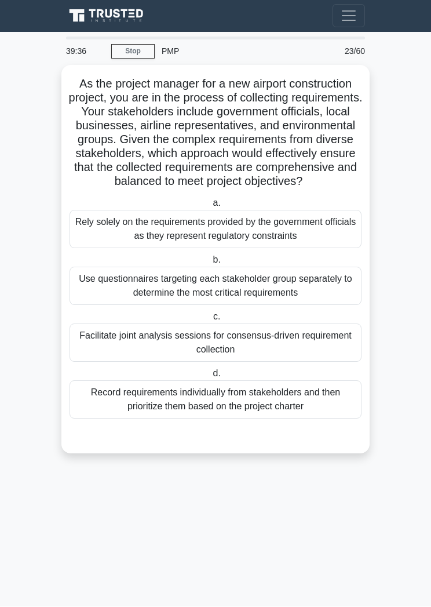
click at [327, 305] on div "Use questionnaires targeting each stakeholder group separately to determine the…" at bounding box center [216, 286] width 292 height 38
click at [210, 264] on input "b. Use questionnaires targeting each stakeholder group separately to determine …" at bounding box center [210, 261] width 0 height 8
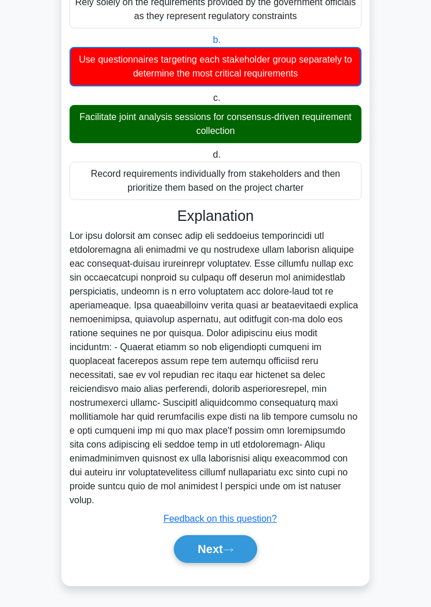
scroll to position [262, 0]
click at [232, 563] on button "Next" at bounding box center [215, 549] width 83 height 28
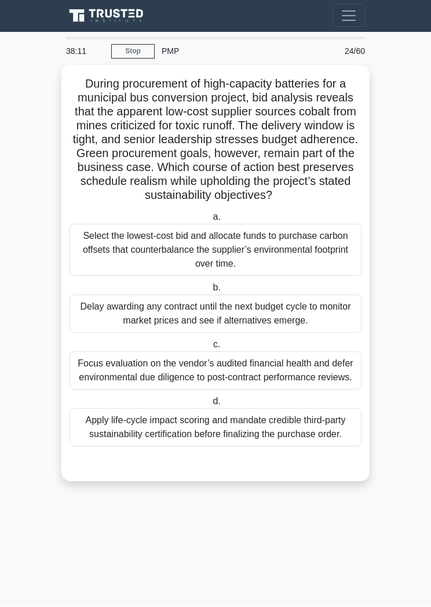
click at [316, 447] on div "Apply life-cycle impact scoring and mandate credible third-party sustainability…" at bounding box center [216, 427] width 292 height 38
click at [210, 406] on input "d. Apply life-cycle impact scoring and mandate credible third-party sustainabil…" at bounding box center [210, 402] width 0 height 8
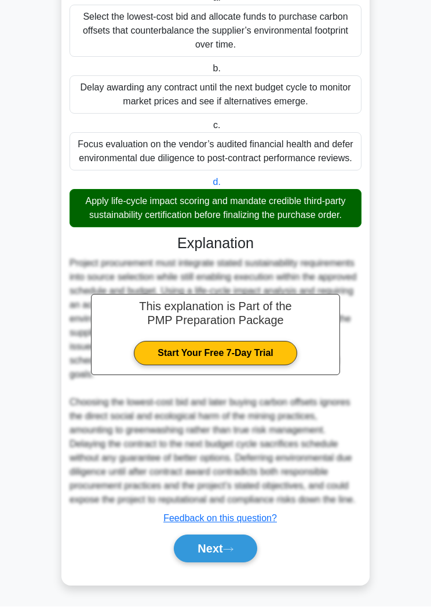
click at [228, 563] on button "Next" at bounding box center [215, 549] width 83 height 28
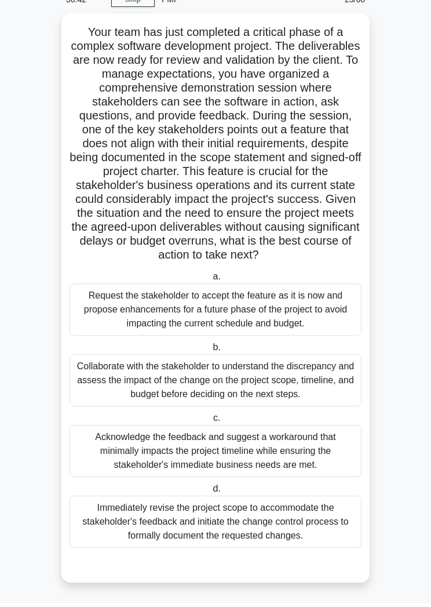
scroll to position [72, 0]
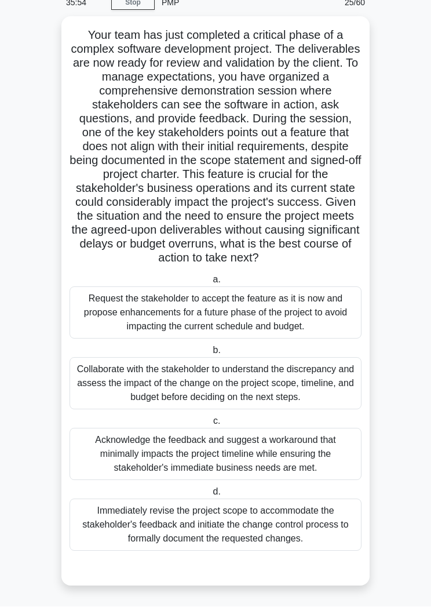
click at [335, 546] on div "Immediately revise the project scope to accommodate the stakeholder's feedback …" at bounding box center [216, 525] width 292 height 52
click at [210, 496] on input "d. Immediately revise the project scope to accommodate the stakeholder's feedba…" at bounding box center [210, 492] width 0 height 8
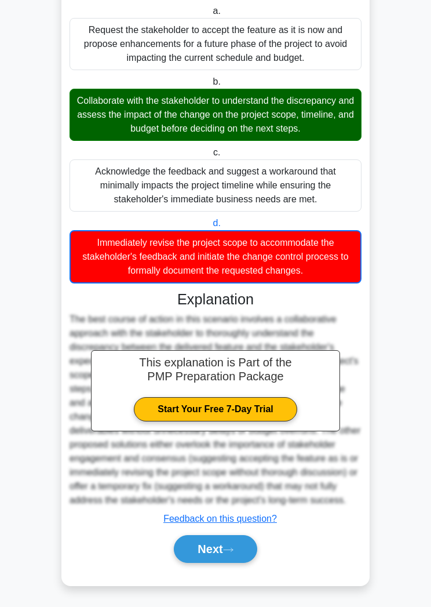
scroll to position [368, 0]
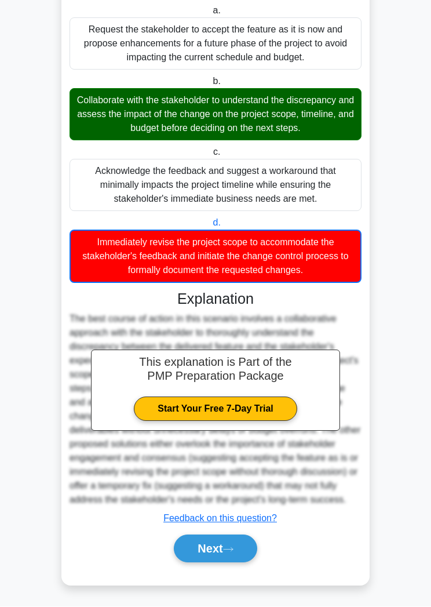
click at [225, 563] on button "Next" at bounding box center [215, 549] width 83 height 28
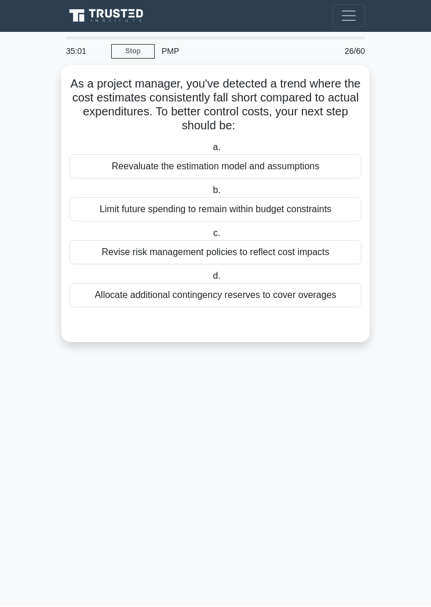
click at [310, 160] on div "Reevaluate the estimation model and assumptions" at bounding box center [216, 167] width 292 height 24
click at [210, 152] on input "a. Reevaluate the estimation model and assumptions" at bounding box center [210, 148] width 0 height 8
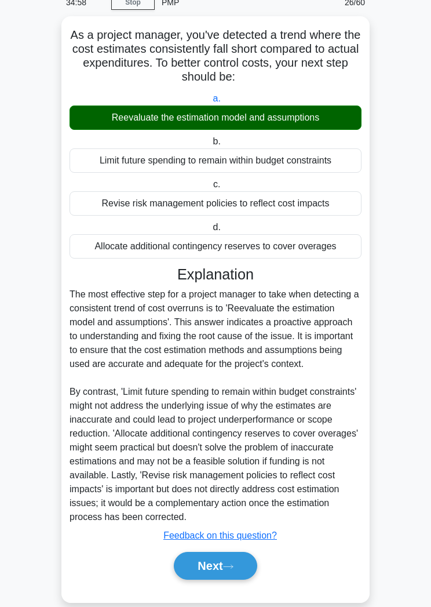
scroll to position [48, 0]
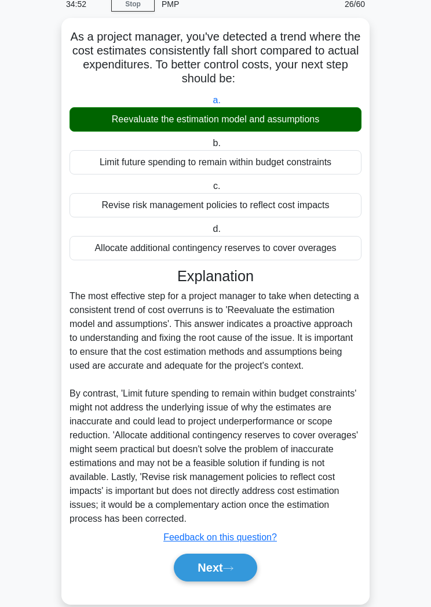
click at [244, 581] on button "Next" at bounding box center [215, 567] width 83 height 28
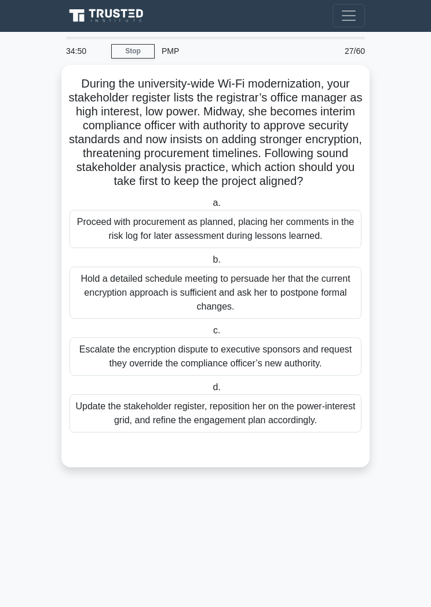
click at [426, 209] on main "34:50 Stop PMP Intermediate 27/60 During the university-wide Wi-Fi modernizatio…" at bounding box center [215, 319] width 431 height 574
click at [306, 433] on div "Update the stakeholder register, reposition her on the power-interest grid, and…" at bounding box center [216, 414] width 292 height 38
click at [210, 392] on input "d. Update the stakeholder register, reposition her on the power-interest grid, …" at bounding box center [210, 388] width 0 height 8
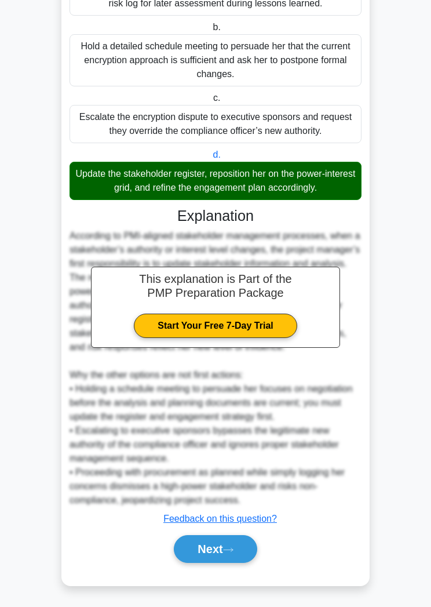
scroll to position [326, 0]
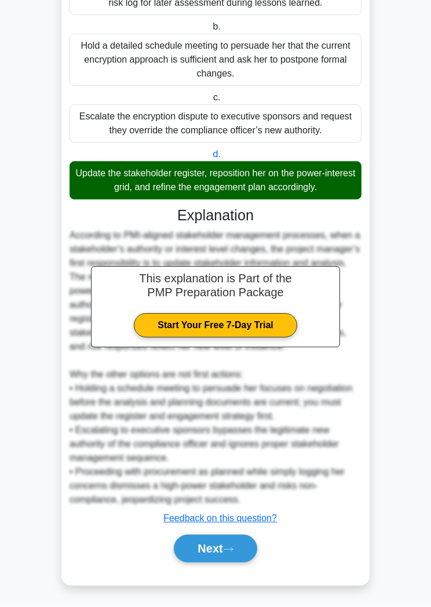
click at [230, 563] on button "Next" at bounding box center [215, 549] width 83 height 28
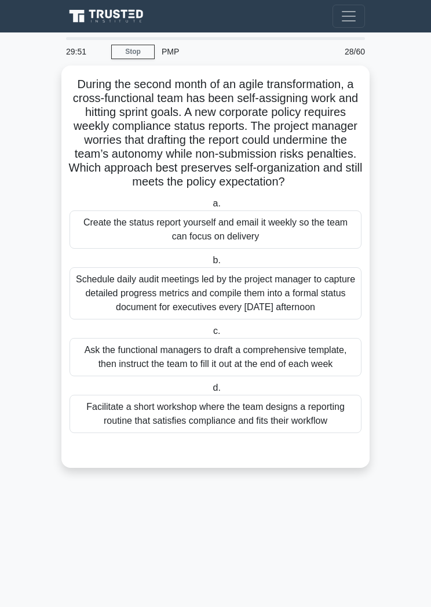
click at [297, 433] on div "Facilitate a short workshop where the team designs a reporting routine that sat…" at bounding box center [216, 414] width 292 height 38
click at [210, 392] on input "d. Facilitate a short workshop where the team designs a reporting routine that …" at bounding box center [210, 388] width 0 height 8
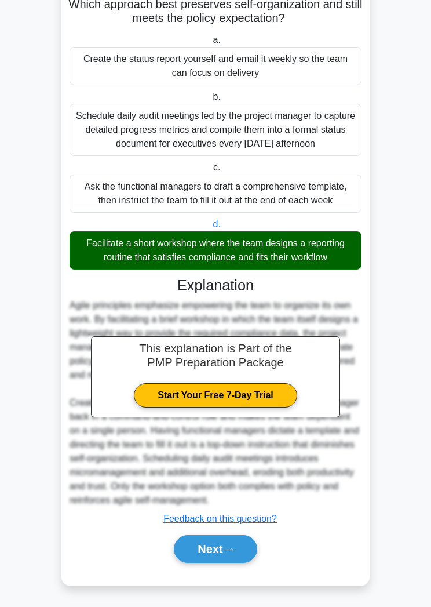
scroll to position [228, 0]
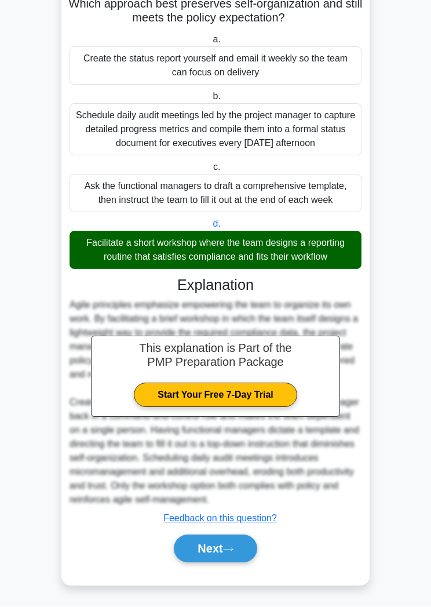
click at [231, 563] on button "Next" at bounding box center [215, 549] width 83 height 28
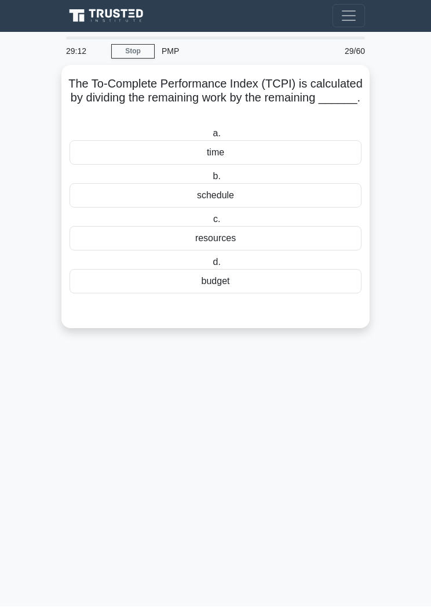
scroll to position [0, 0]
click at [265, 277] on div "budget" at bounding box center [216, 281] width 292 height 24
click at [210, 266] on input "d. budget" at bounding box center [210, 263] width 0 height 8
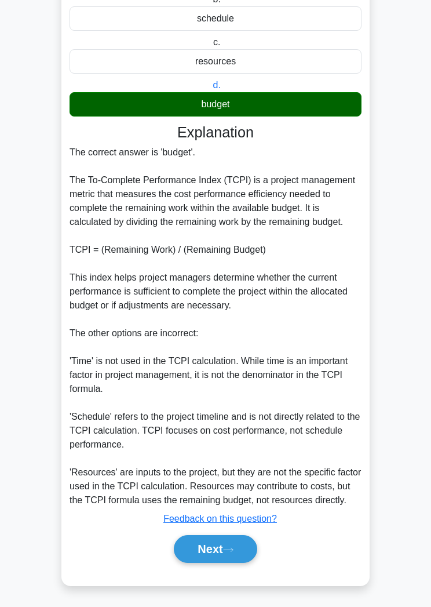
scroll to position [187, 0]
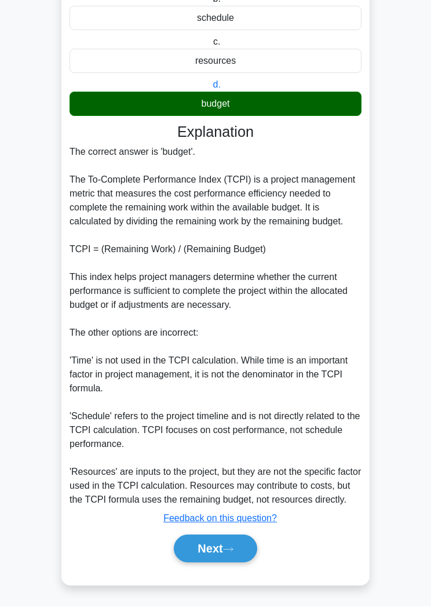
click at [218, 563] on button "Next" at bounding box center [215, 549] width 83 height 28
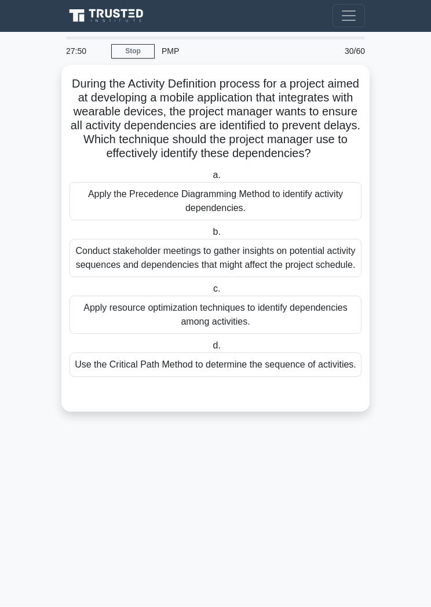
click at [301, 221] on div "Apply the Precedence Diagramming Method to identify activity dependencies." at bounding box center [216, 201] width 292 height 38
click at [210, 180] on input "a. Apply the Precedence Diagramming Method to identify activity dependencies." at bounding box center [210, 176] width 0 height 8
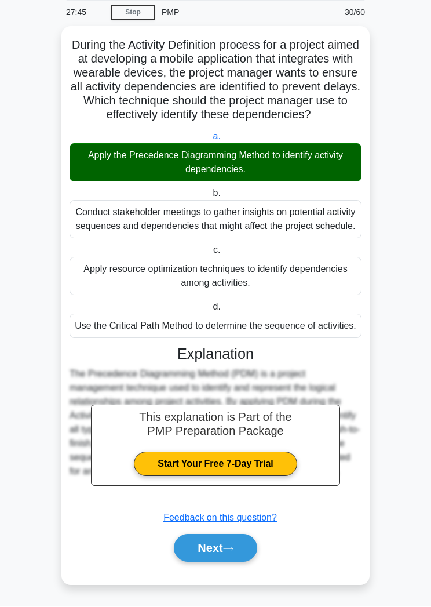
scroll to position [61, 0]
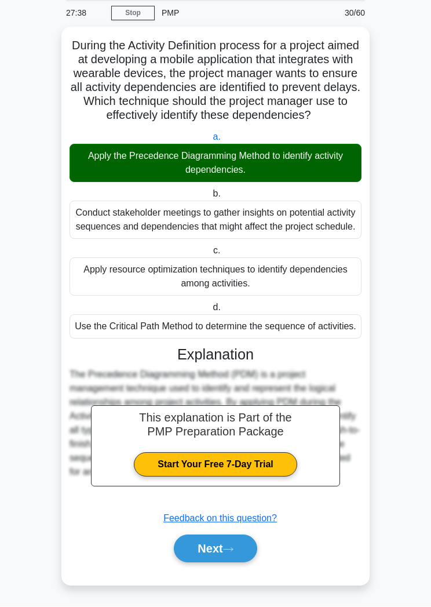
click at [240, 563] on button "Next" at bounding box center [215, 549] width 83 height 28
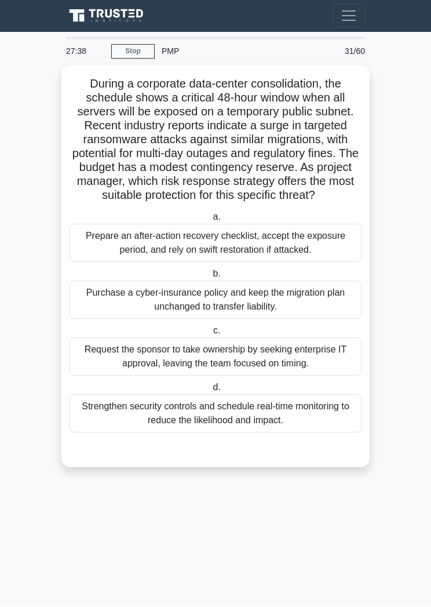
scroll to position [0, 0]
click at [276, 432] on div "Strengthen security controls and schedule real-time monitoring to reduce the li…" at bounding box center [216, 414] width 292 height 38
click at [210, 392] on input "d. Strengthen security controls and schedule real-time monitoring to reduce the…" at bounding box center [210, 388] width 0 height 8
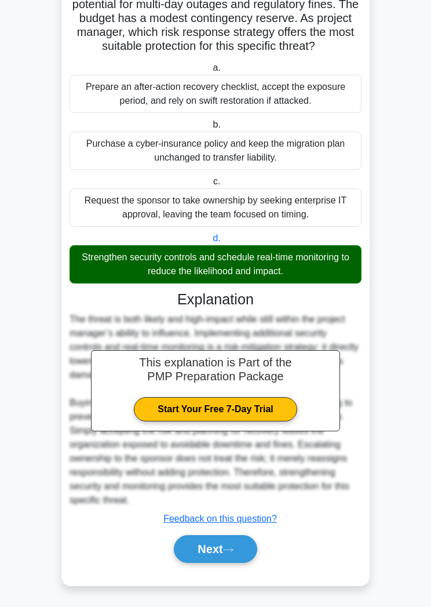
scroll to position [173, 0]
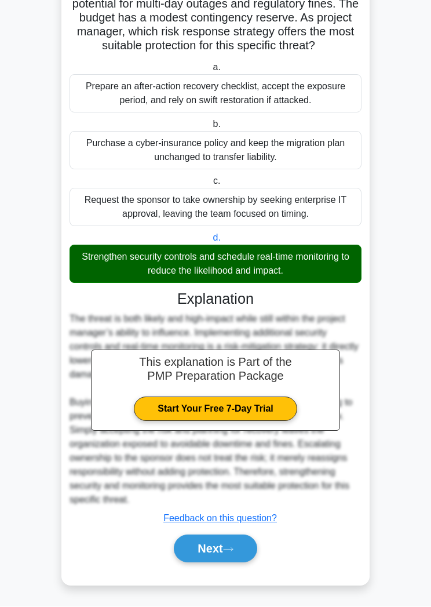
click at [233, 553] on icon at bounding box center [228, 549] width 10 height 6
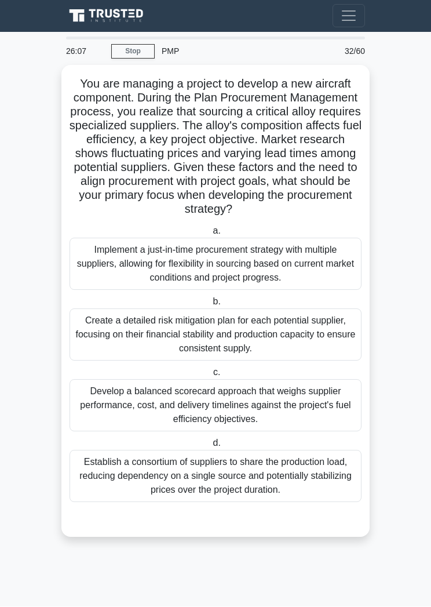
scroll to position [0, 0]
